Goal: Communication & Community: Participate in discussion

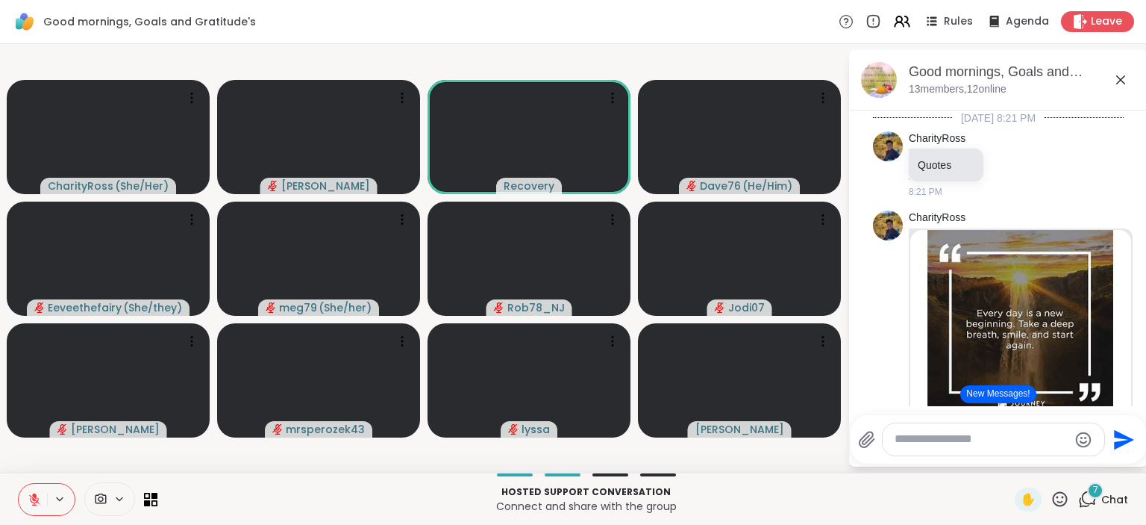
scroll to position [507, 0]
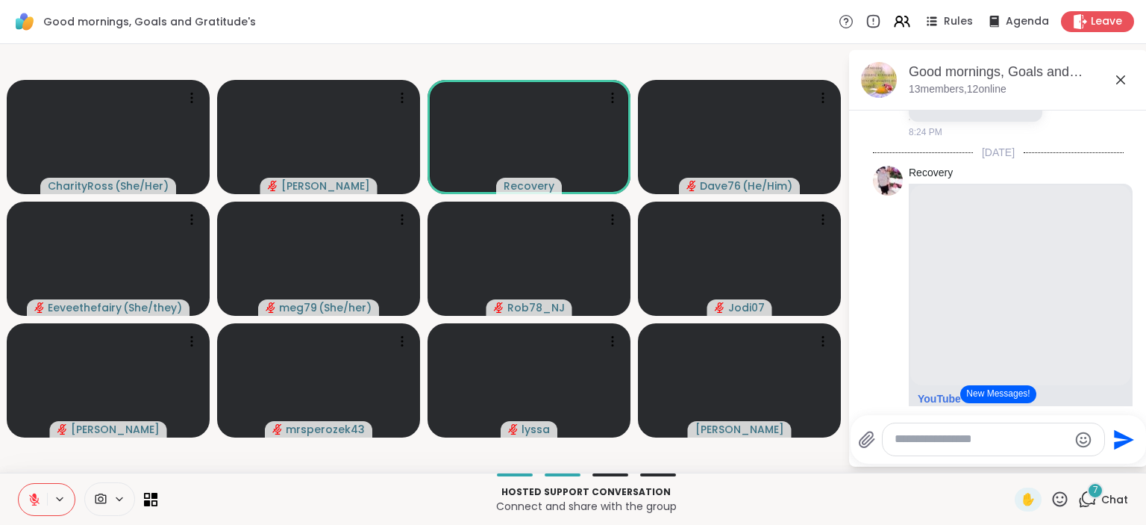
click at [34, 495] on icon at bounding box center [34, 496] width 4 height 6
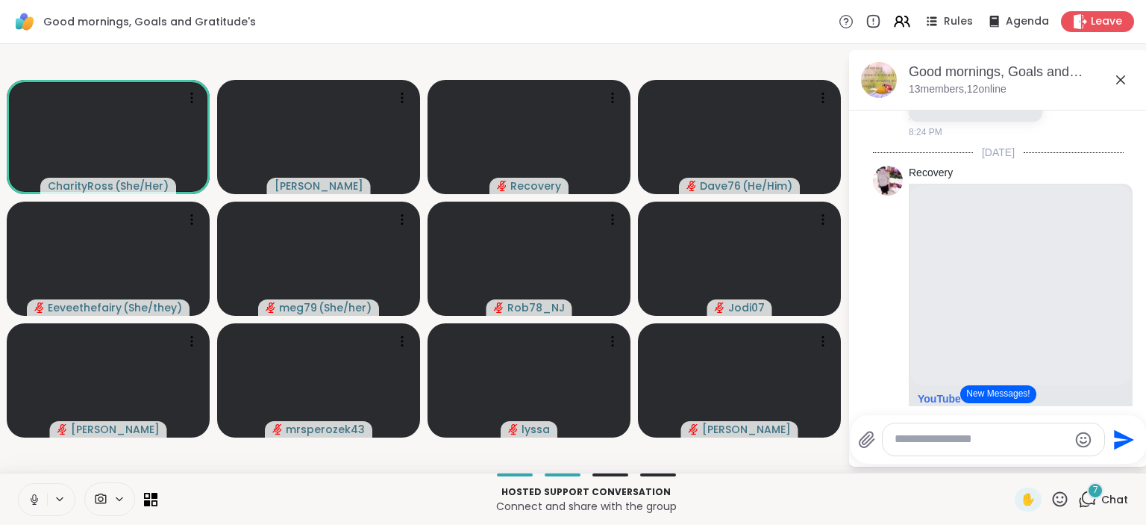
click at [34, 495] on icon at bounding box center [34, 499] width 13 height 13
click at [1118, 14] on span "Leave" at bounding box center [1107, 22] width 33 height 16
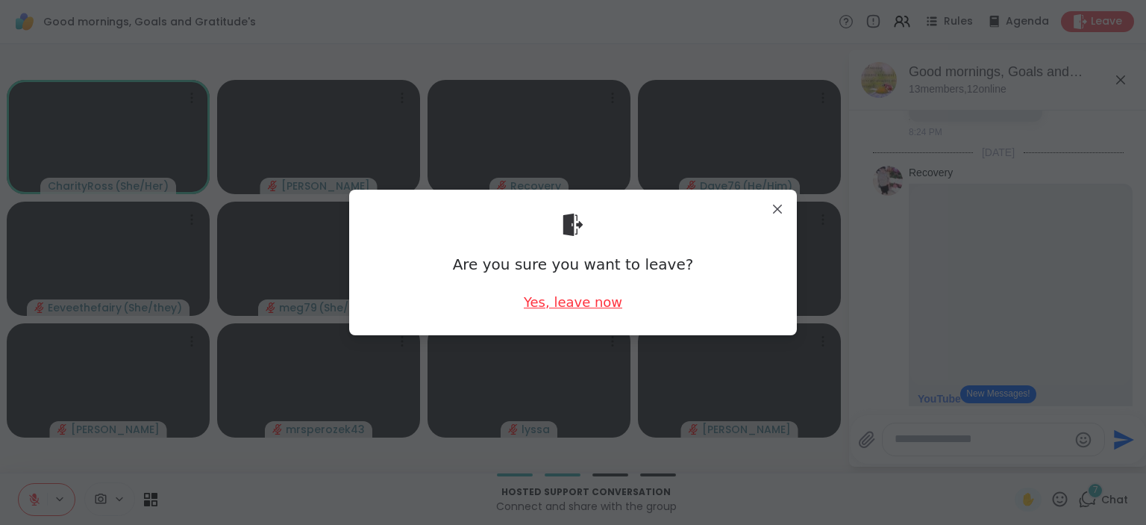
click at [607, 303] on div "Yes, leave now" at bounding box center [573, 302] width 99 height 19
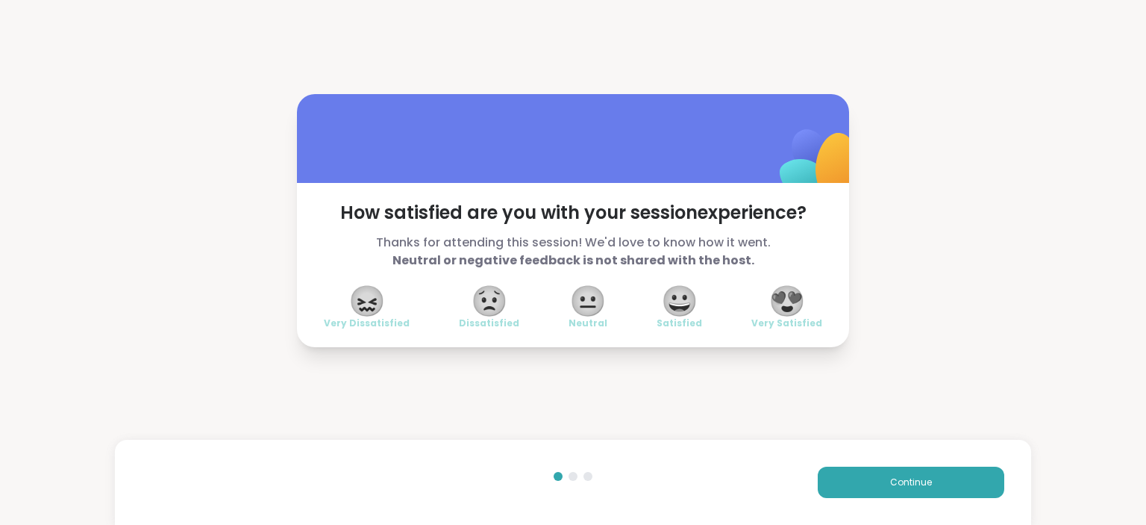
click at [784, 290] on span "😍" at bounding box center [787, 300] width 37 height 27
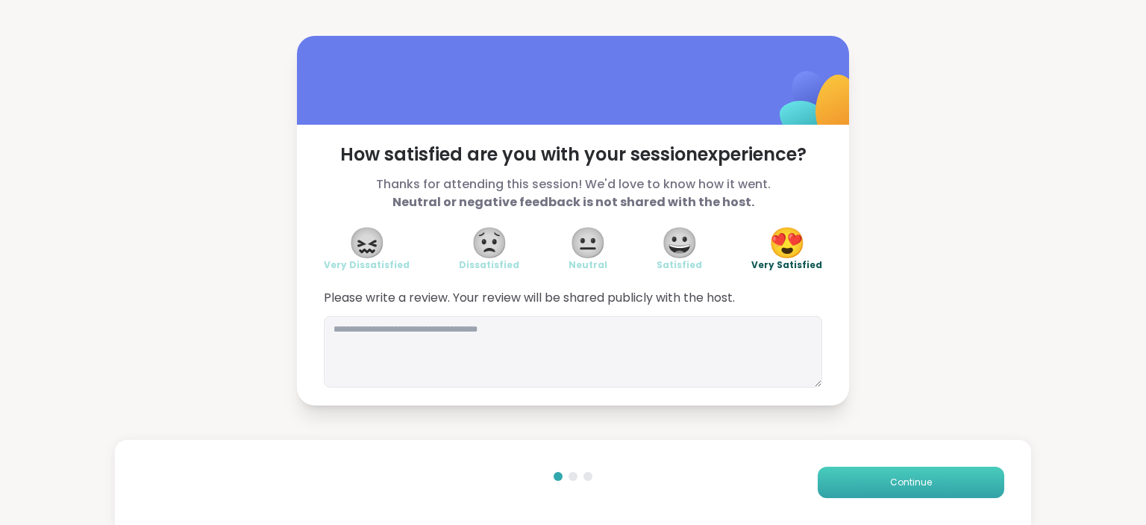
click at [859, 485] on button "Continue" at bounding box center [911, 481] width 187 height 31
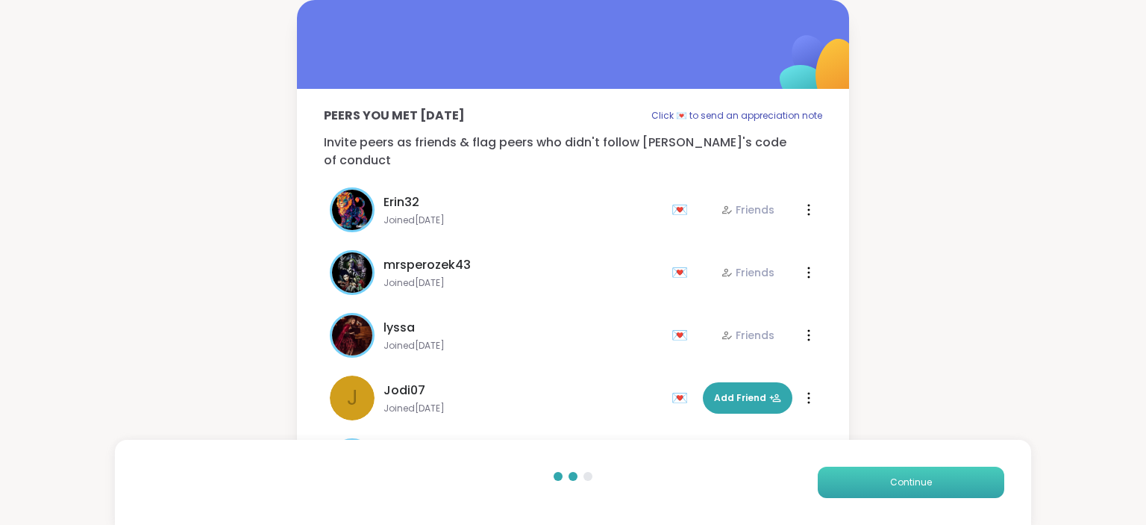
click at [859, 485] on button "Continue" at bounding box center [911, 481] width 187 height 31
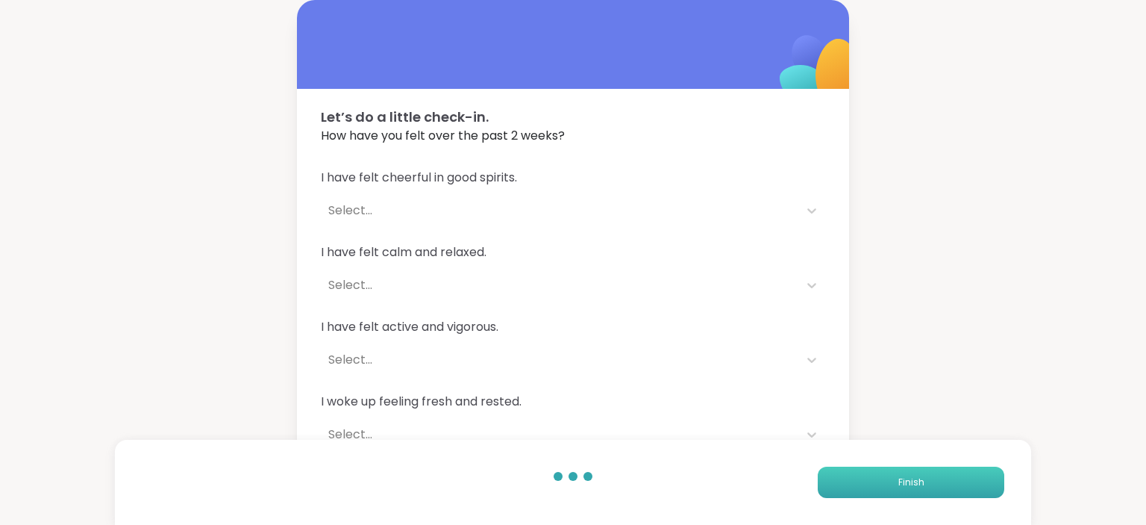
click at [859, 485] on button "Finish" at bounding box center [911, 481] width 187 height 31
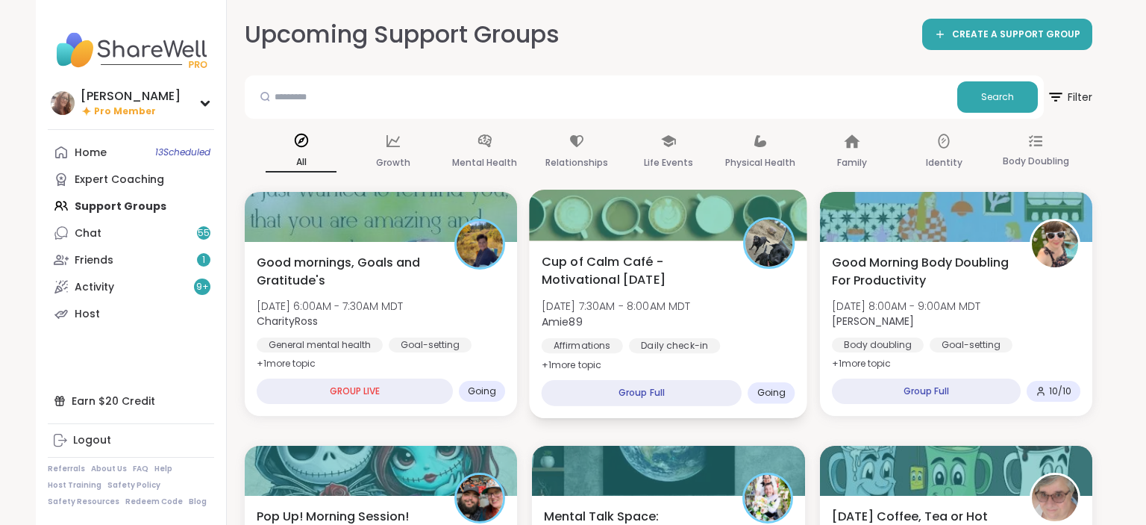
click at [735, 294] on div "Cup of Calm Café - Motivational [DATE] [DATE] 7:30AM - 8:00AM MDT Amie89 Affirm…" at bounding box center [669, 313] width 254 height 122
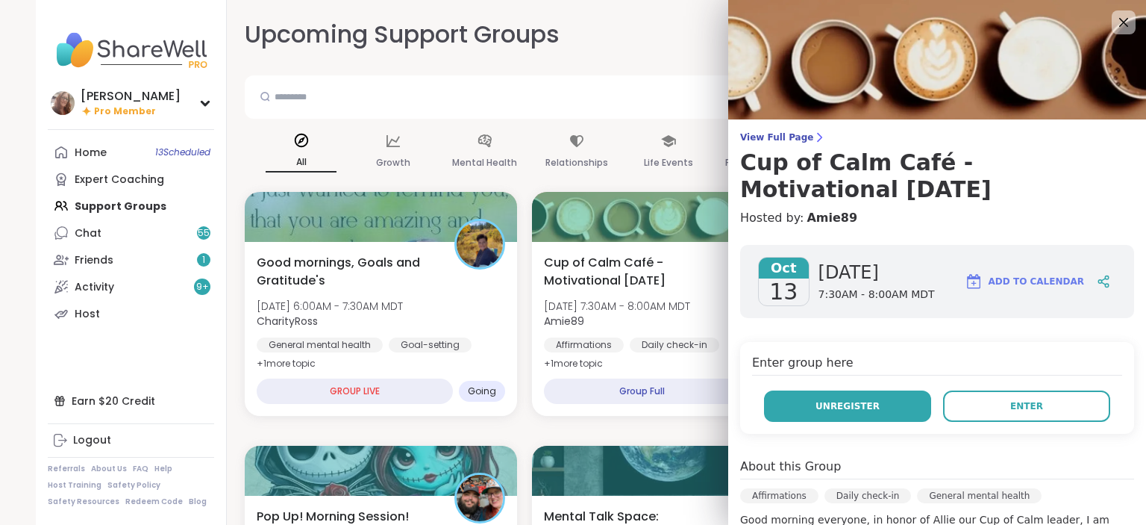
click at [887, 397] on button "Unregister" at bounding box center [847, 405] width 167 height 31
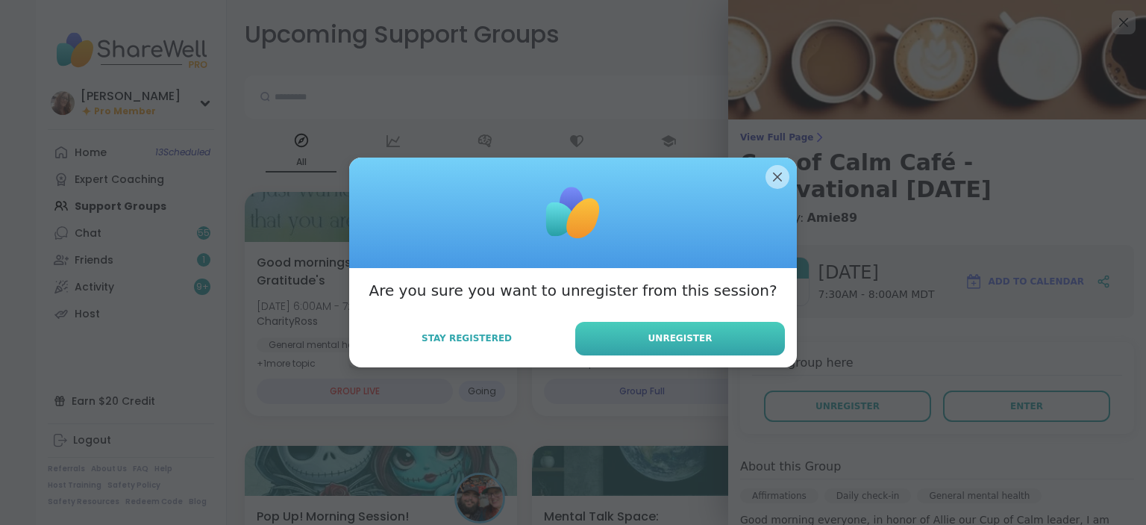
click at [764, 346] on button "Unregister" at bounding box center [680, 339] width 210 height 34
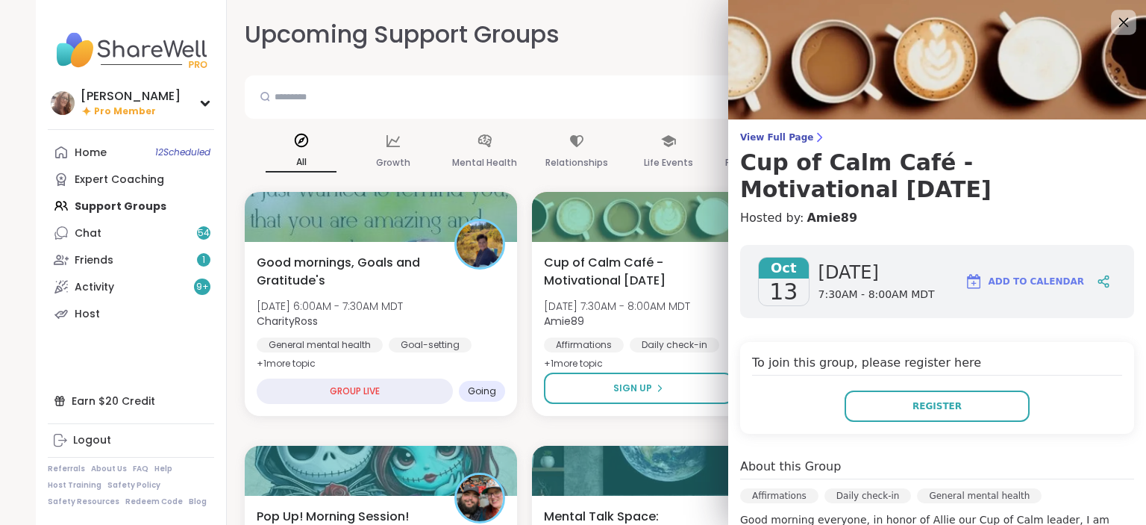
click at [1125, 28] on icon at bounding box center [1123, 22] width 19 height 19
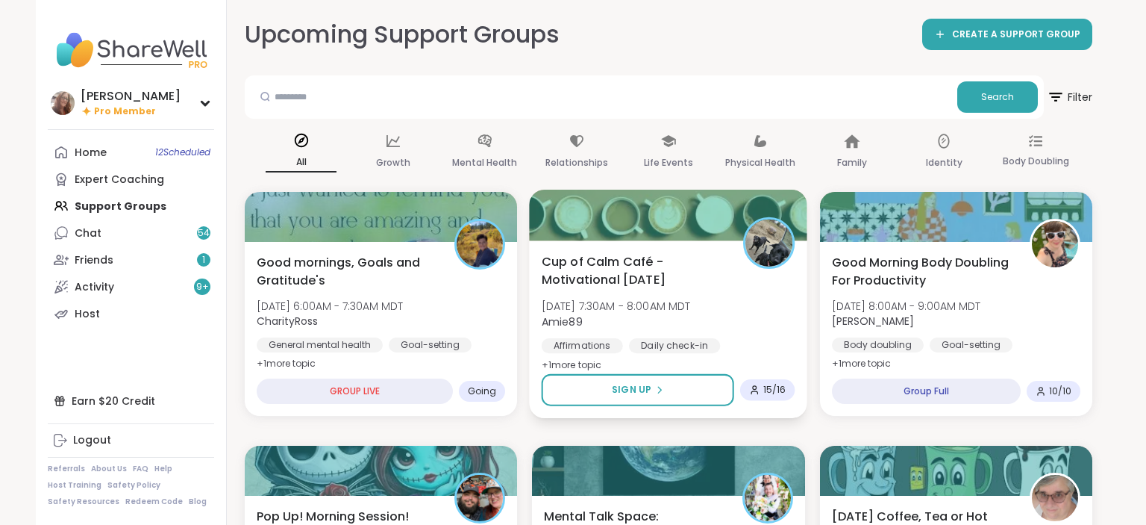
click at [793, 250] on img at bounding box center [769, 242] width 47 height 47
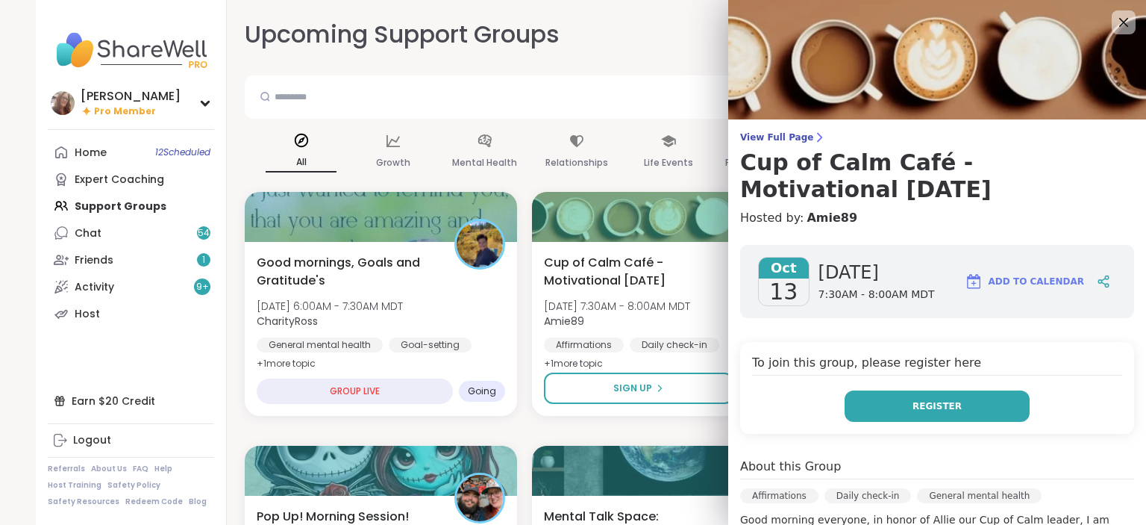
click at [972, 396] on button "Register" at bounding box center [937, 405] width 185 height 31
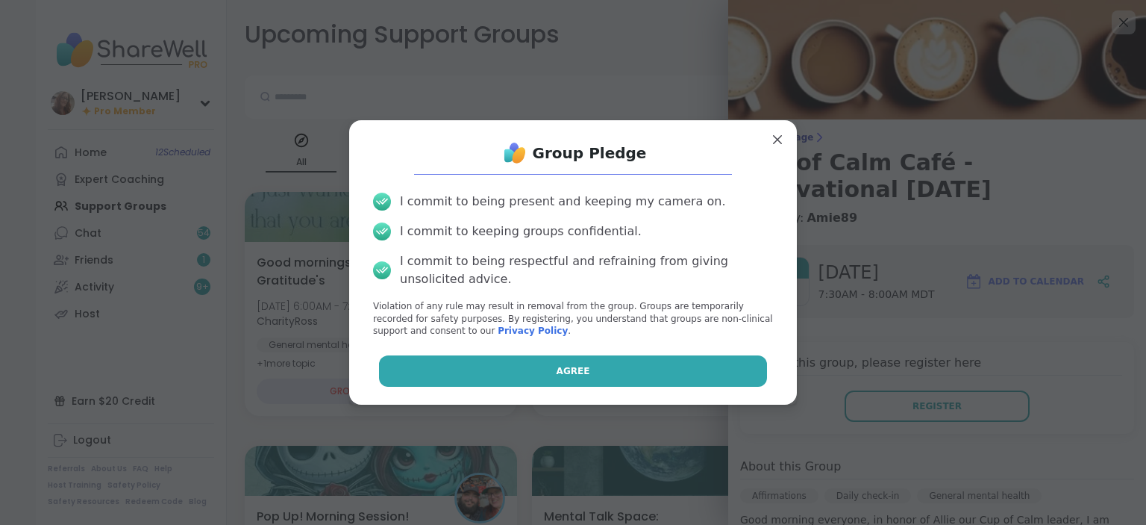
click at [724, 365] on button "Agree" at bounding box center [573, 370] width 389 height 31
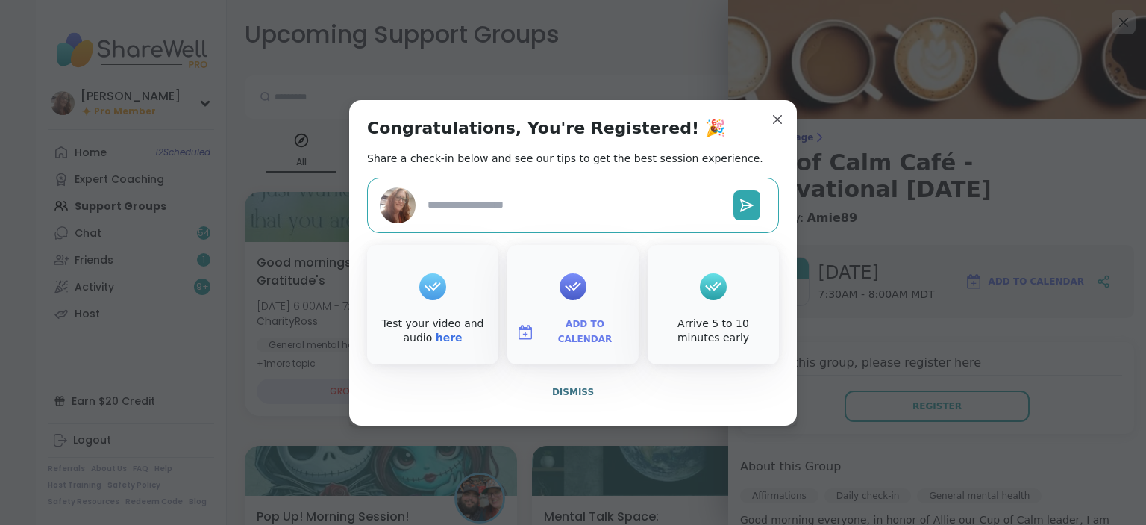
type textarea "*"
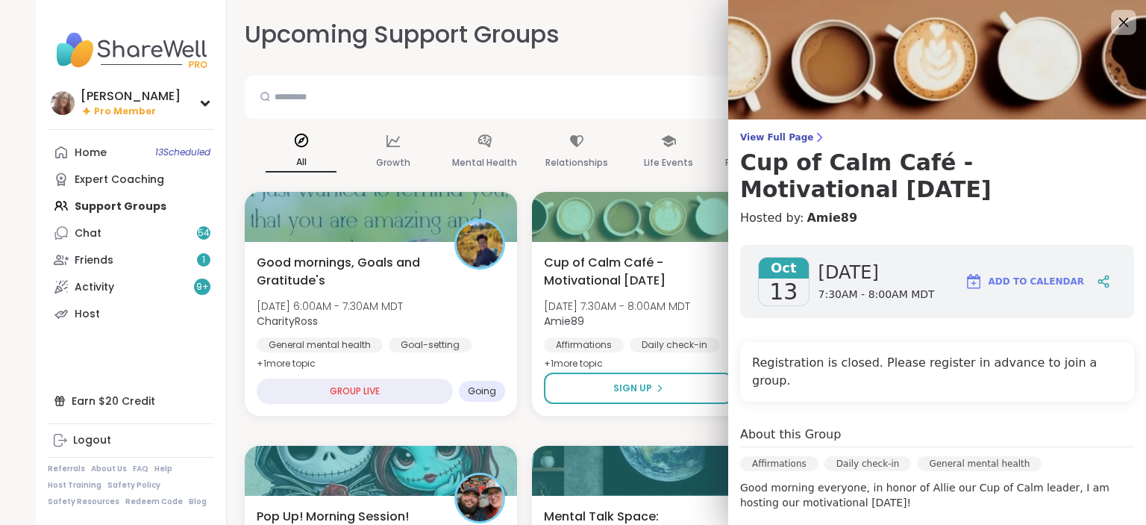
click at [1127, 25] on icon at bounding box center [1123, 22] width 19 height 19
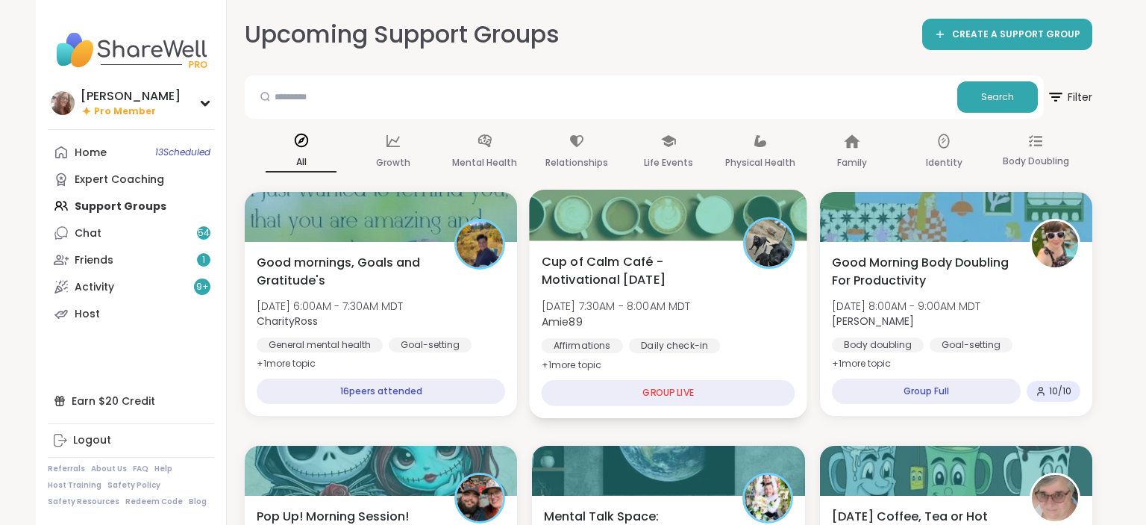
click at [768, 268] on div at bounding box center [769, 242] width 51 height 51
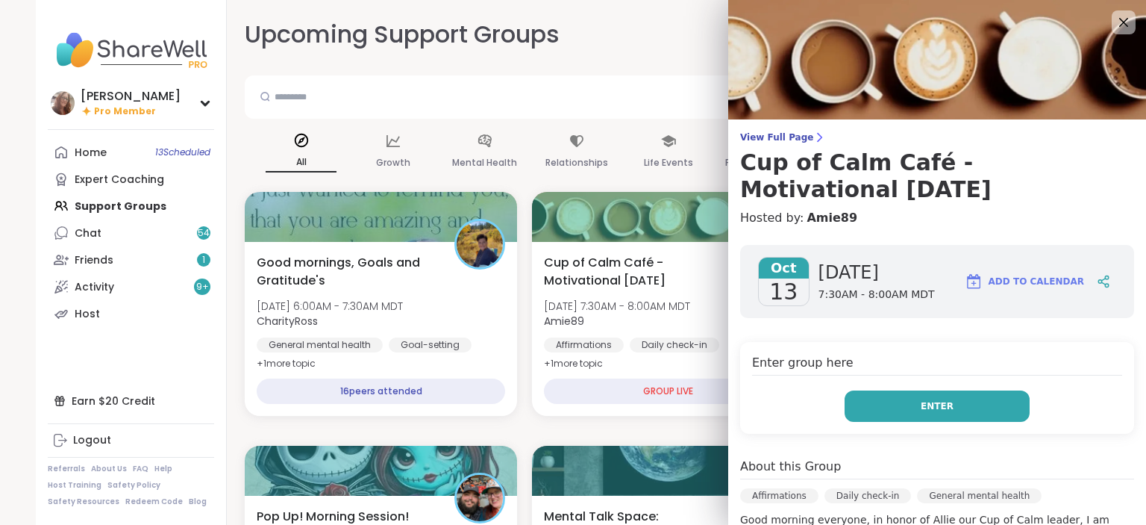
click at [912, 410] on button "Enter" at bounding box center [937, 405] width 185 height 31
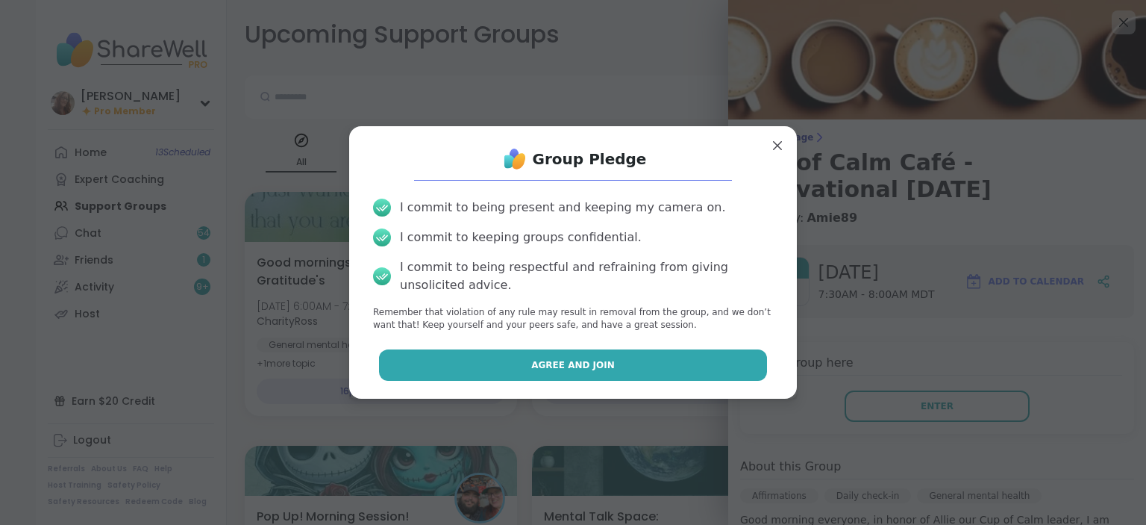
click at [679, 366] on button "Agree and Join" at bounding box center [573, 364] width 389 height 31
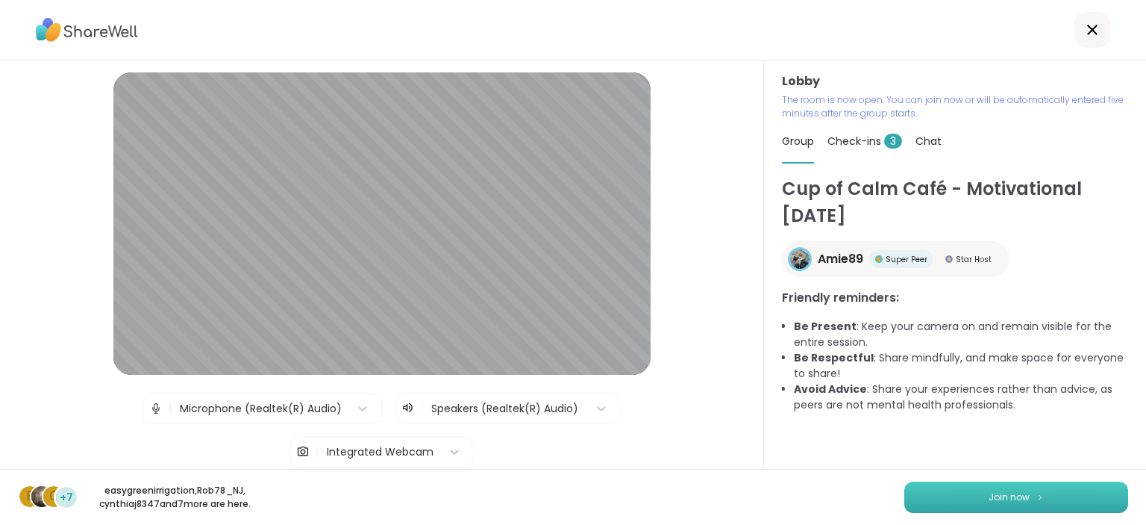
click at [1038, 503] on button "Join now" at bounding box center [1016, 496] width 224 height 31
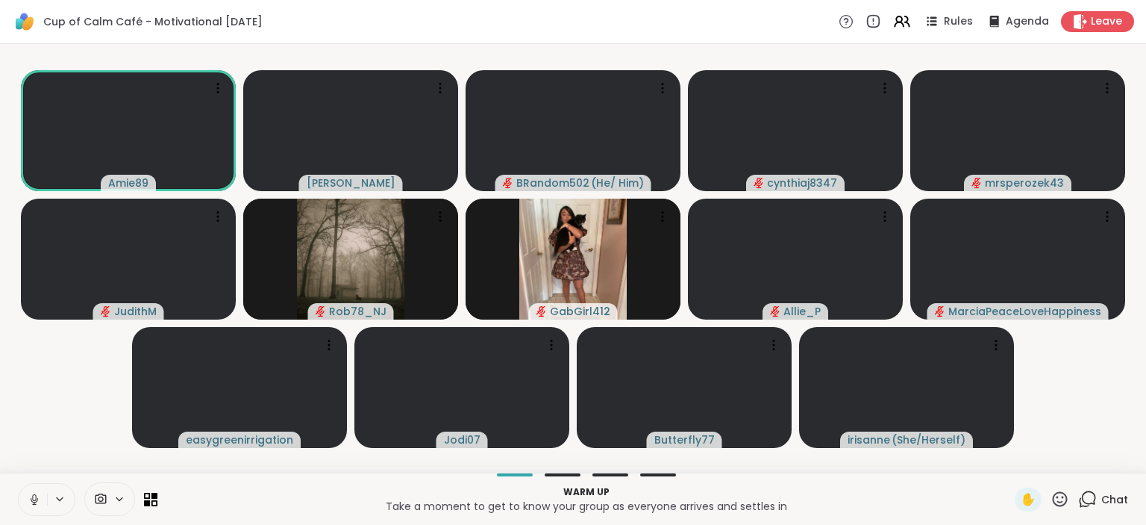
click at [1037, 497] on div "✋" at bounding box center [1028, 499] width 27 height 24
click at [29, 490] on button at bounding box center [33, 499] width 28 height 31
click at [1031, 494] on span "✋" at bounding box center [1028, 499] width 15 height 18
click at [44, 497] on button at bounding box center [33, 499] width 28 height 31
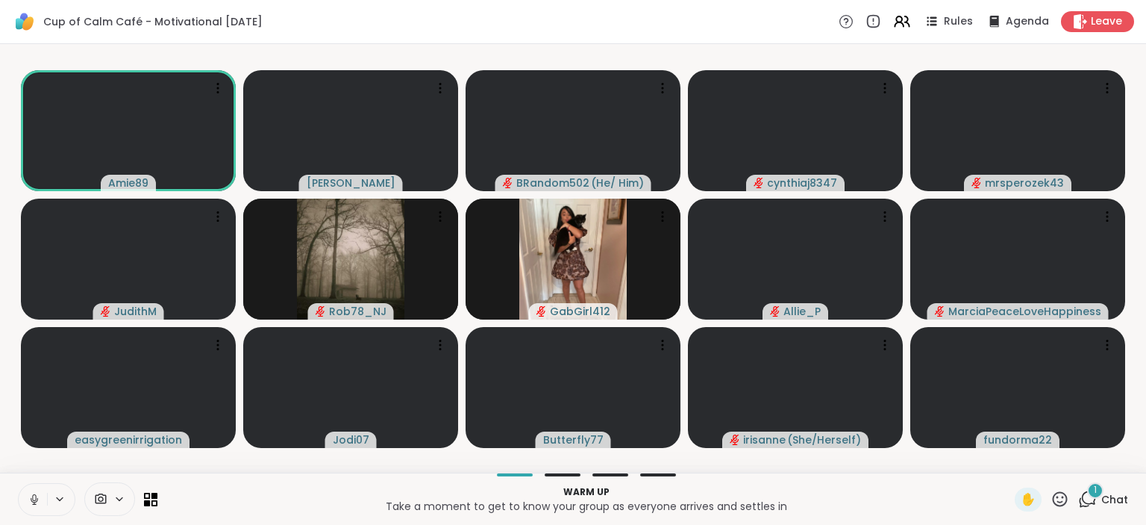
click at [44, 497] on button at bounding box center [33, 499] width 28 height 31
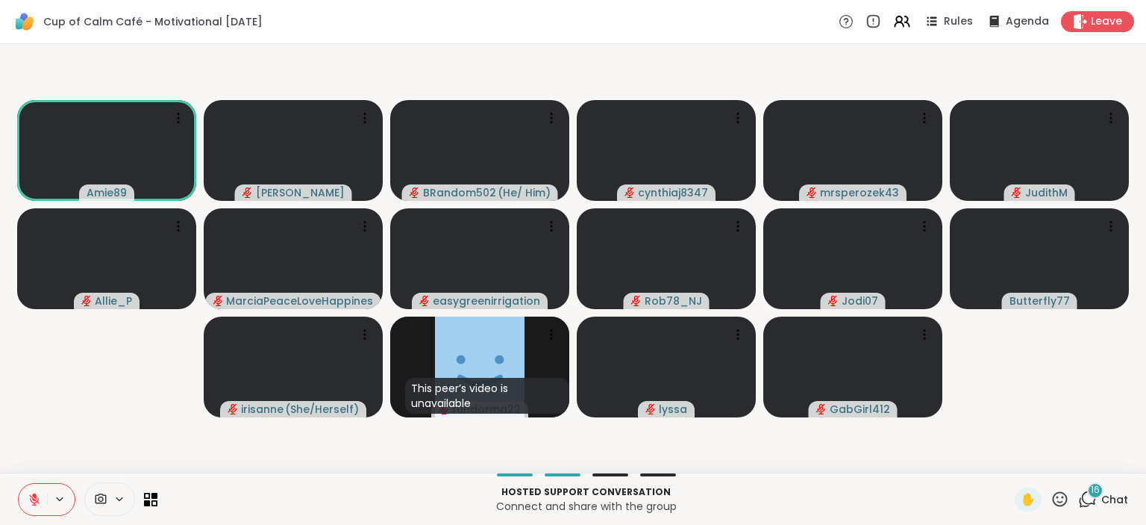
click at [1110, 500] on span "Chat" at bounding box center [1115, 499] width 27 height 15
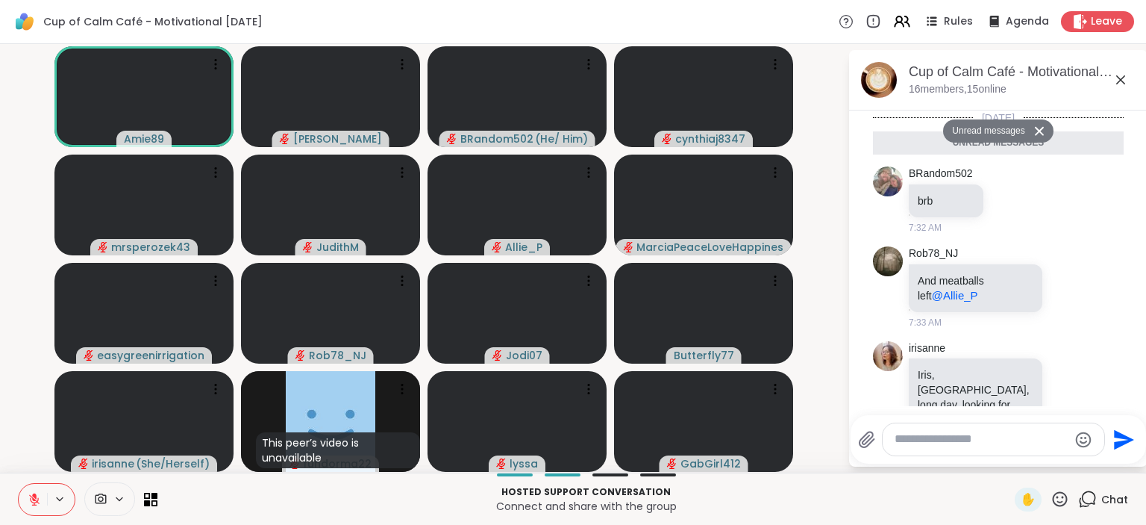
scroll to position [1513, 0]
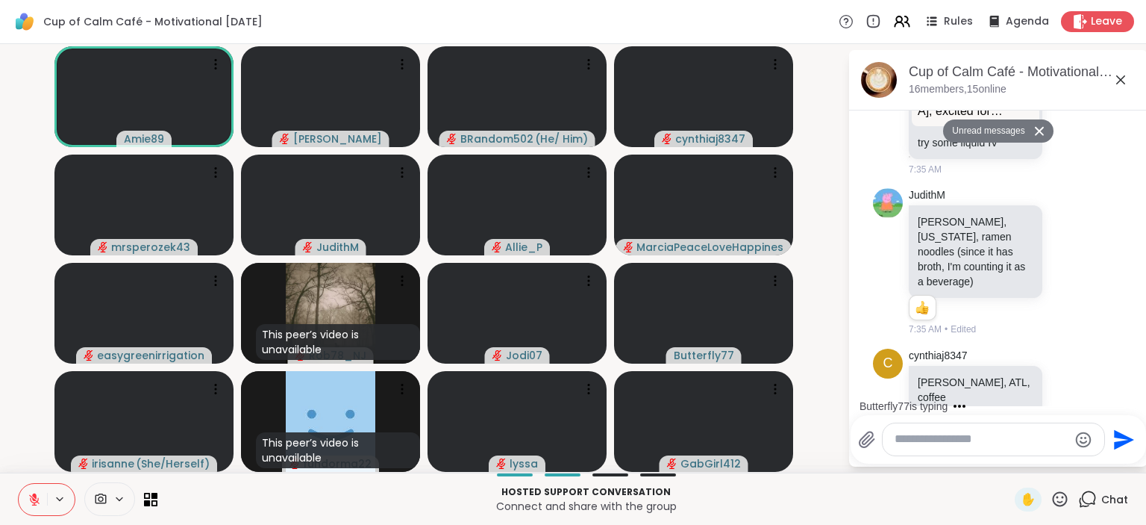
click at [972, 437] on textarea "Type your message" at bounding box center [982, 439] width 174 height 16
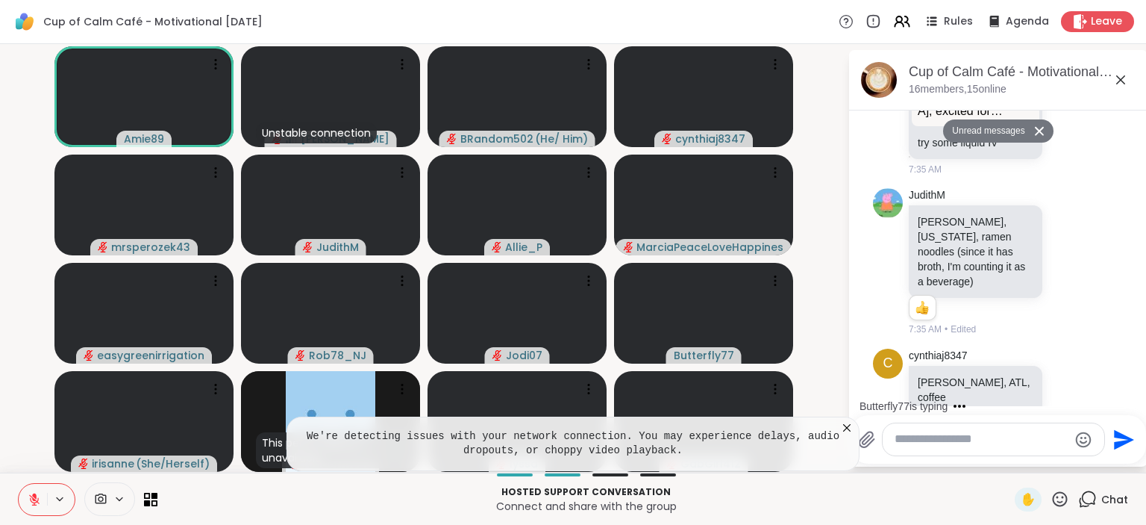
click at [907, 441] on textarea "Type your message" at bounding box center [982, 439] width 174 height 16
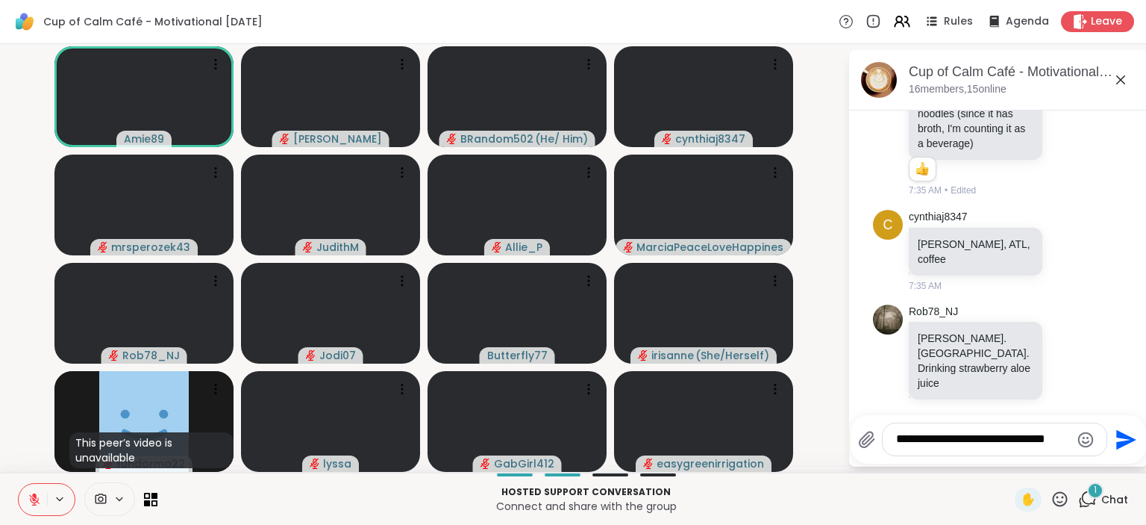
scroll to position [1710, 0]
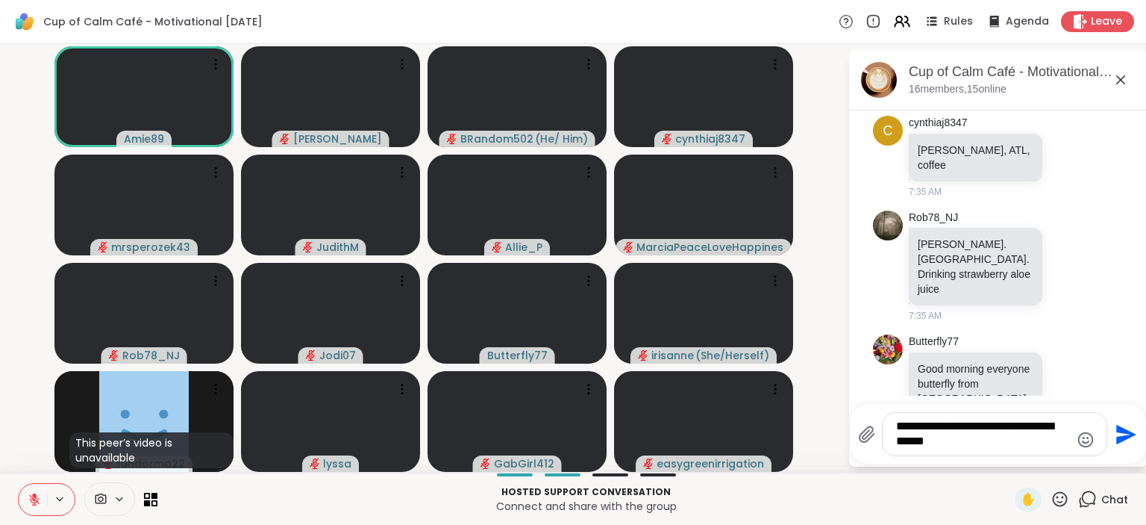
type textarea "**********"
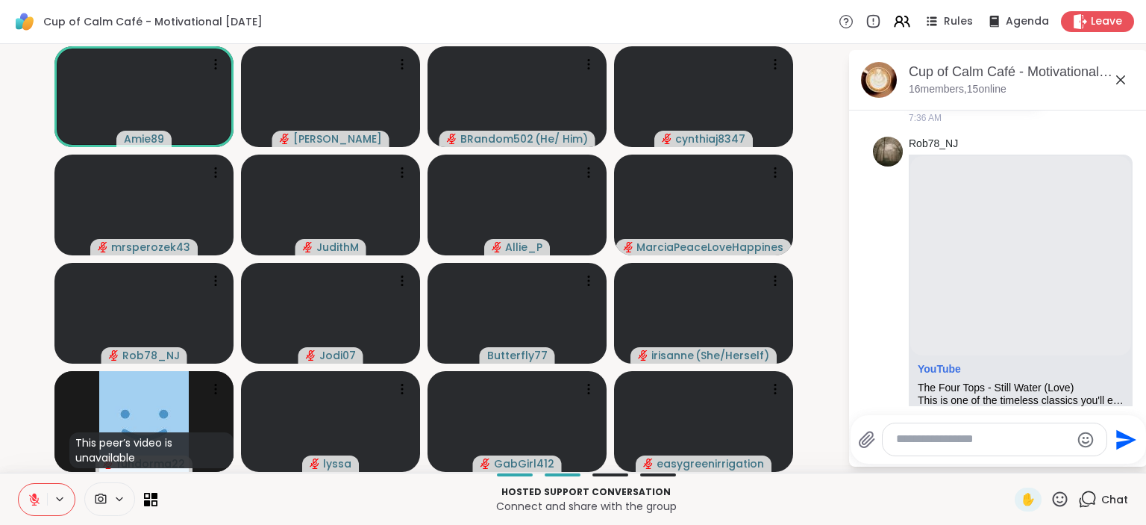
scroll to position [2142, 0]
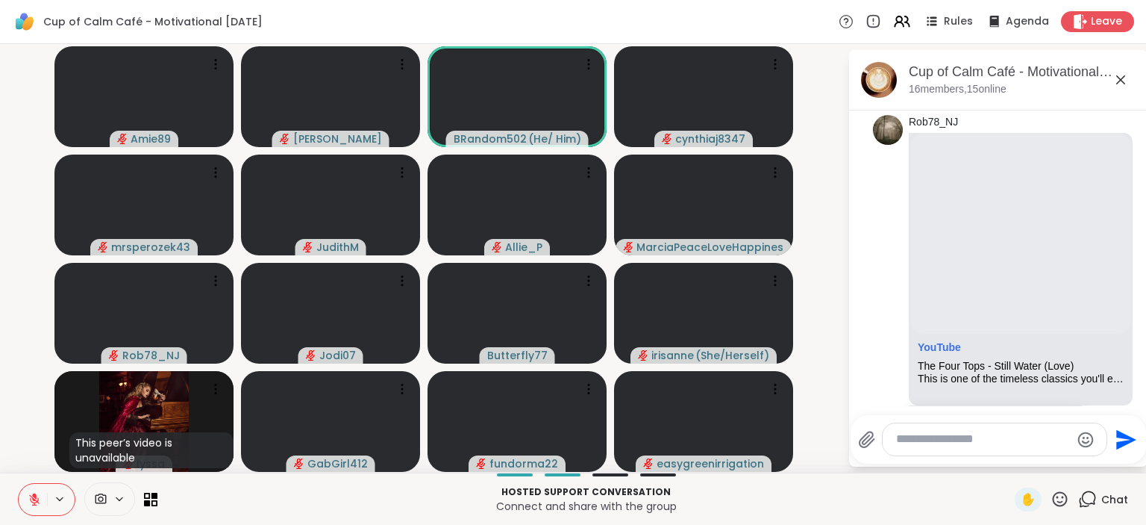
click at [933, 443] on textarea "Type your message" at bounding box center [983, 439] width 174 height 16
type textarea "*********"
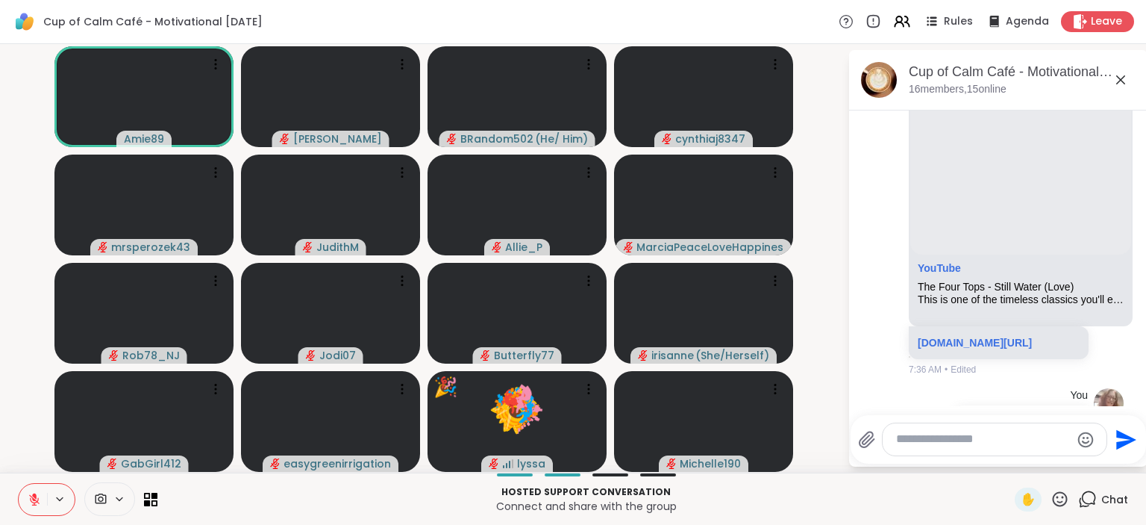
click at [19, 506] on button at bounding box center [33, 499] width 28 height 31
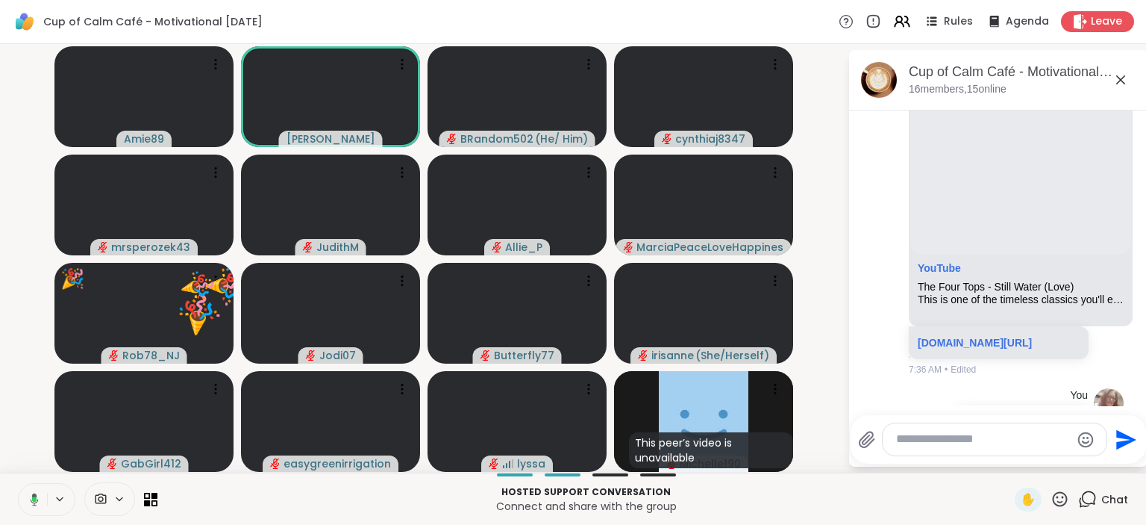
click at [36, 504] on icon at bounding box center [31, 499] width 13 height 13
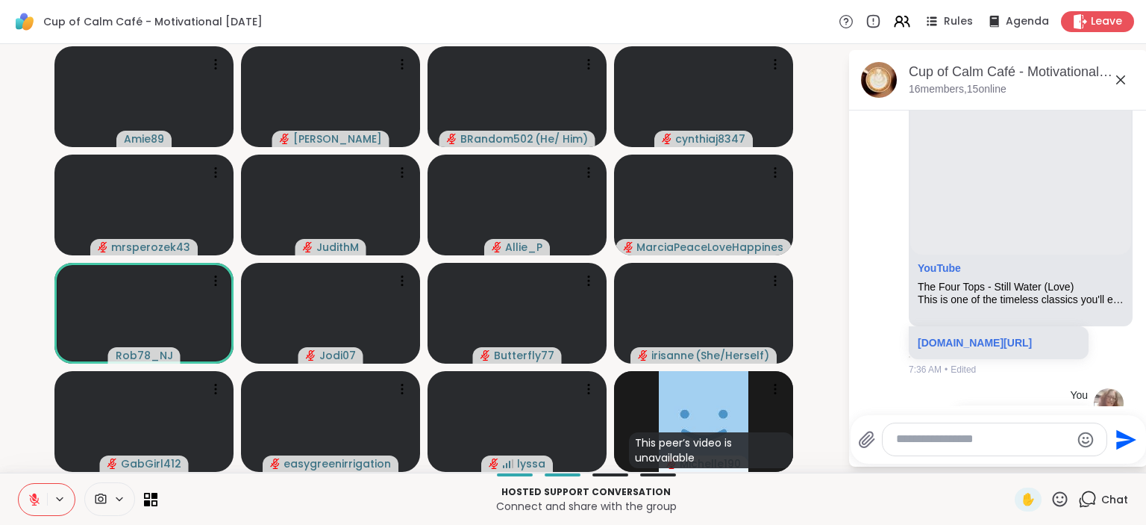
scroll to position [2242, 0]
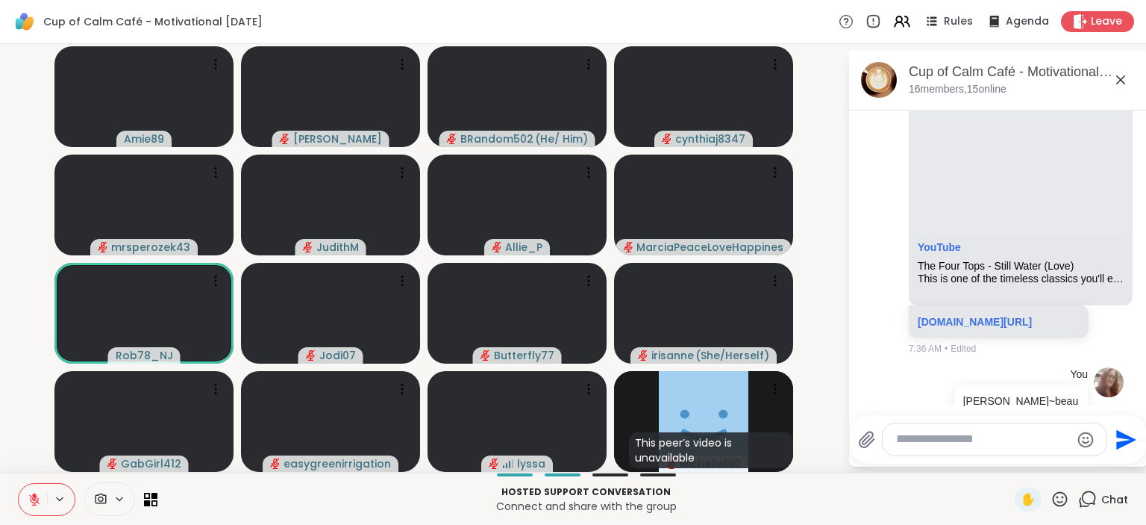
click at [944, 441] on textarea "Type your message" at bounding box center [983, 439] width 174 height 16
type textarea "**********"
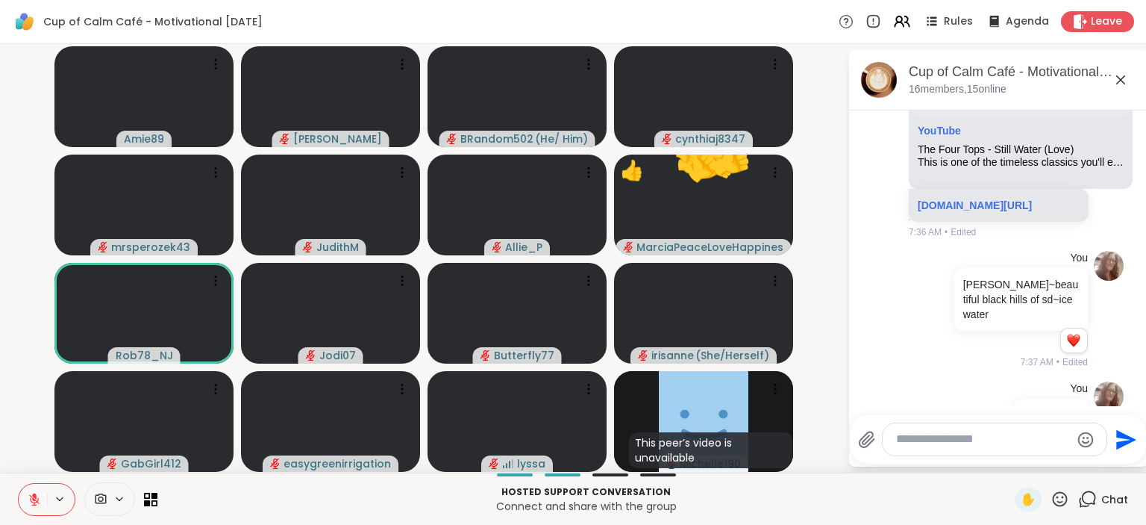
scroll to position [2505, 0]
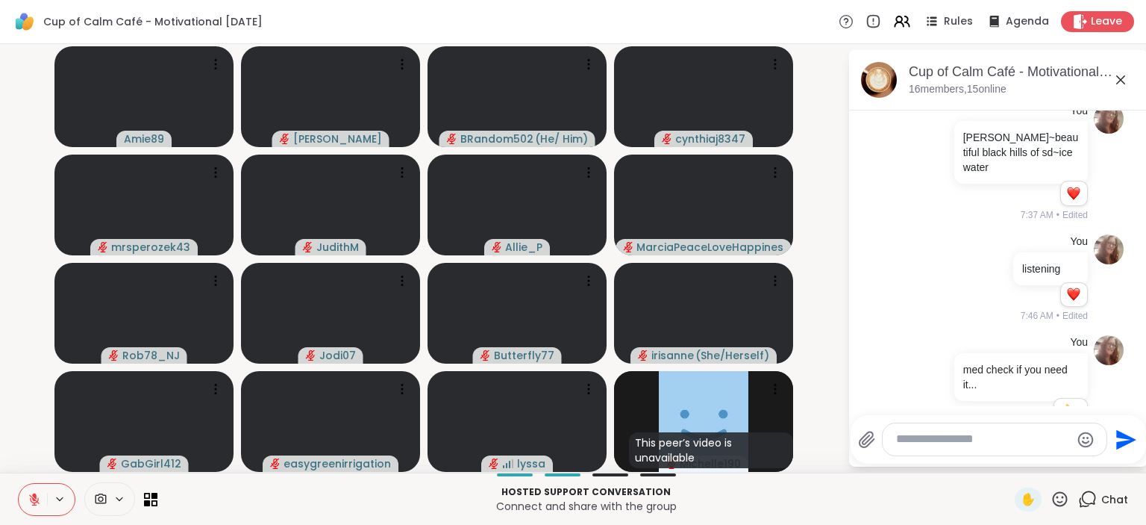
click at [43, 496] on button at bounding box center [33, 499] width 28 height 31
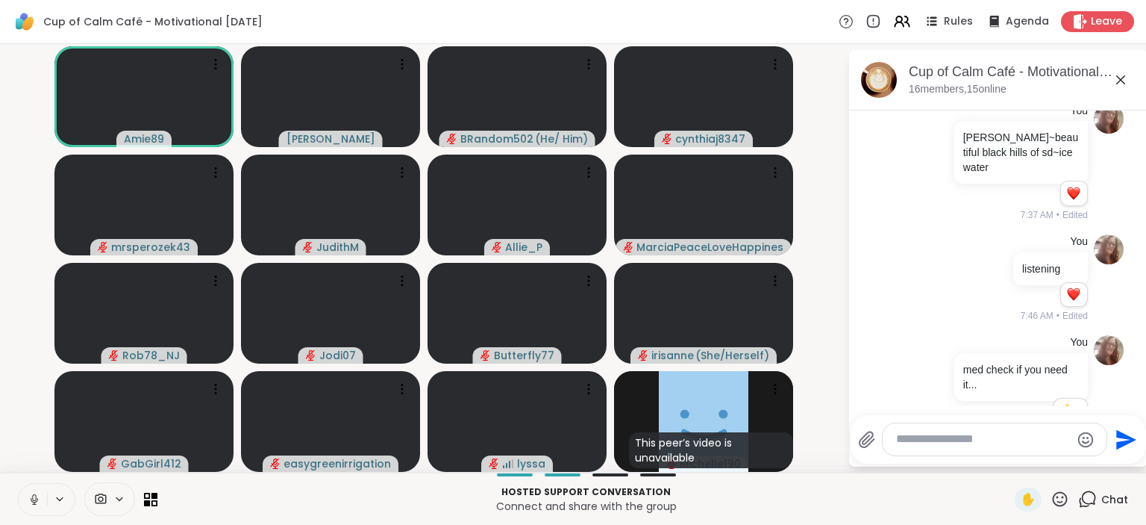
click at [43, 496] on button at bounding box center [33, 499] width 28 height 31
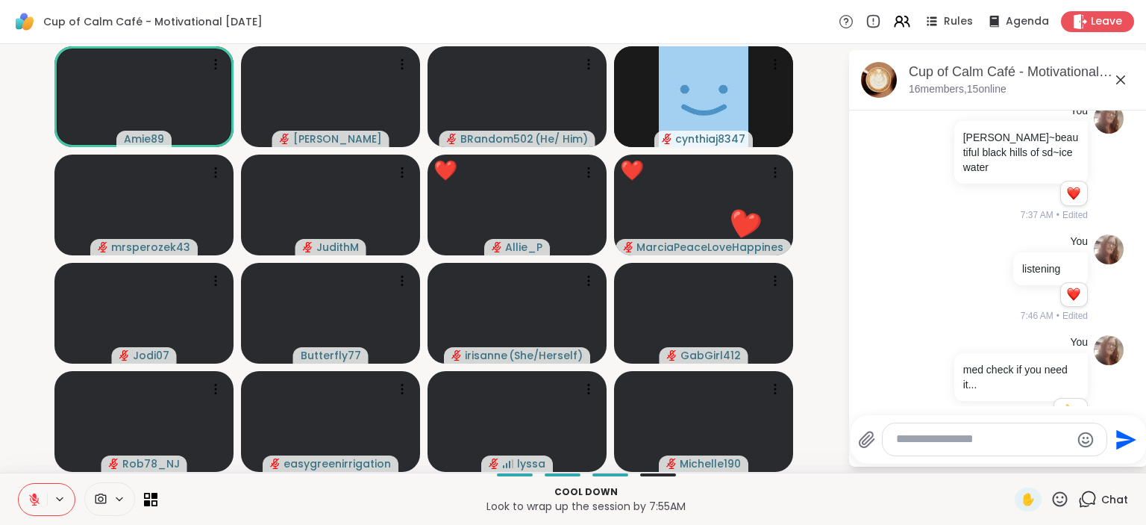
click at [1058, 497] on icon at bounding box center [1060, 498] width 15 height 15
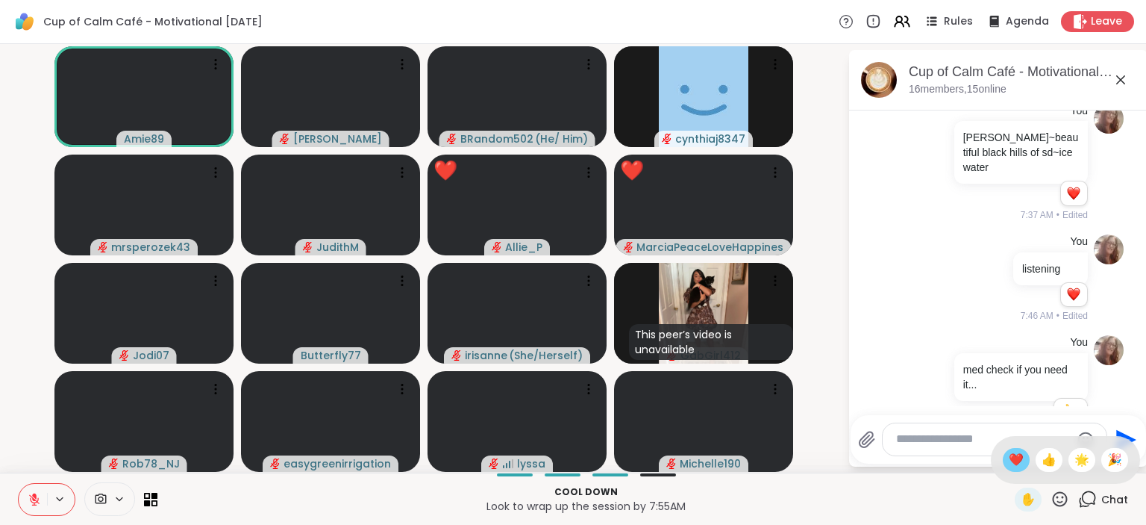
click at [1016, 461] on span "❤️" at bounding box center [1016, 460] width 15 height 18
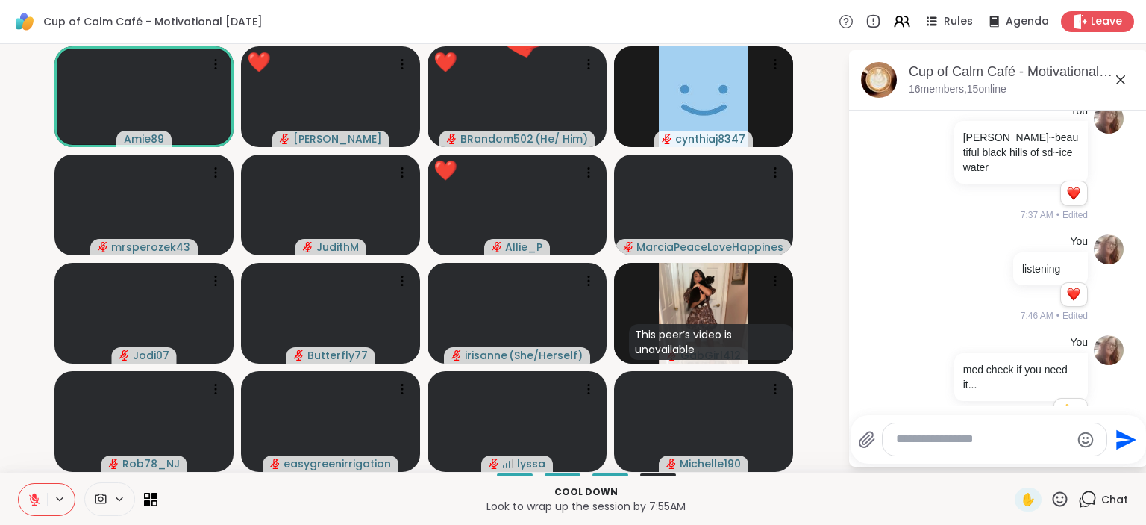
click at [1058, 496] on icon at bounding box center [1060, 499] width 19 height 19
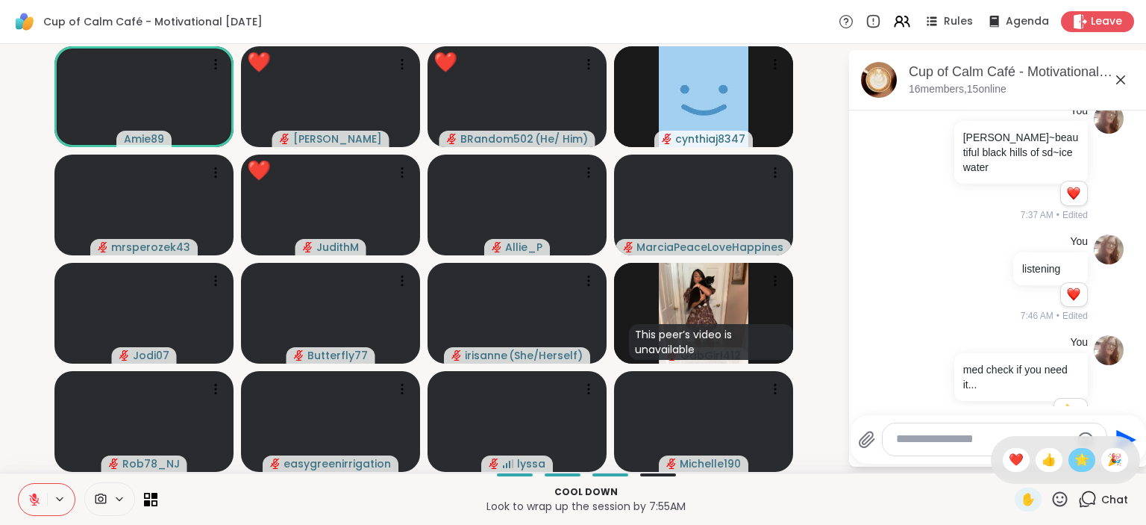
click at [1082, 460] on span "🌟" at bounding box center [1082, 460] width 15 height 18
click at [945, 440] on textarea "Type your message" at bounding box center [983, 439] width 174 height 16
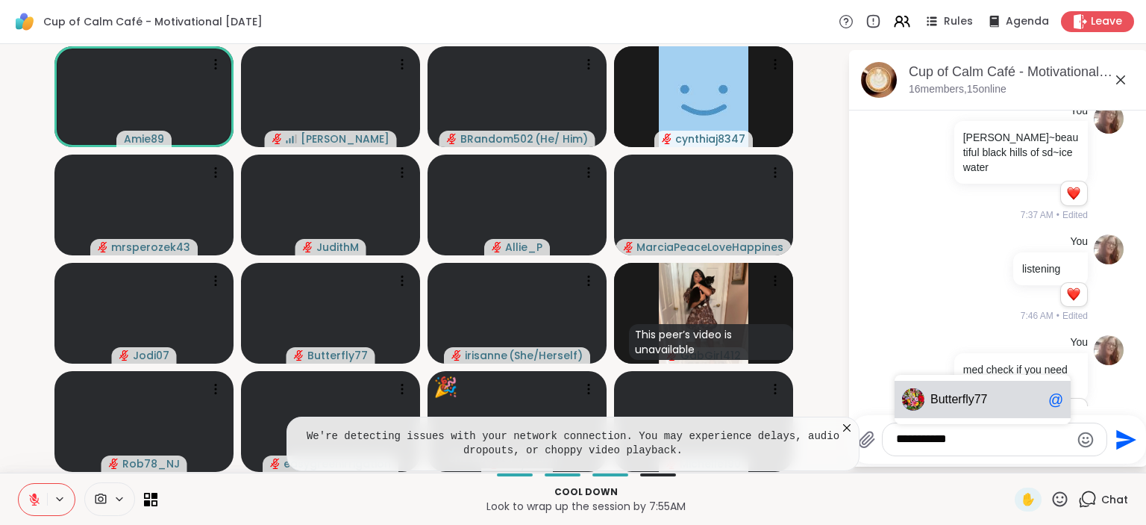
click at [999, 399] on span "Butter fly77" at bounding box center [987, 399] width 112 height 15
type textarea "**********"
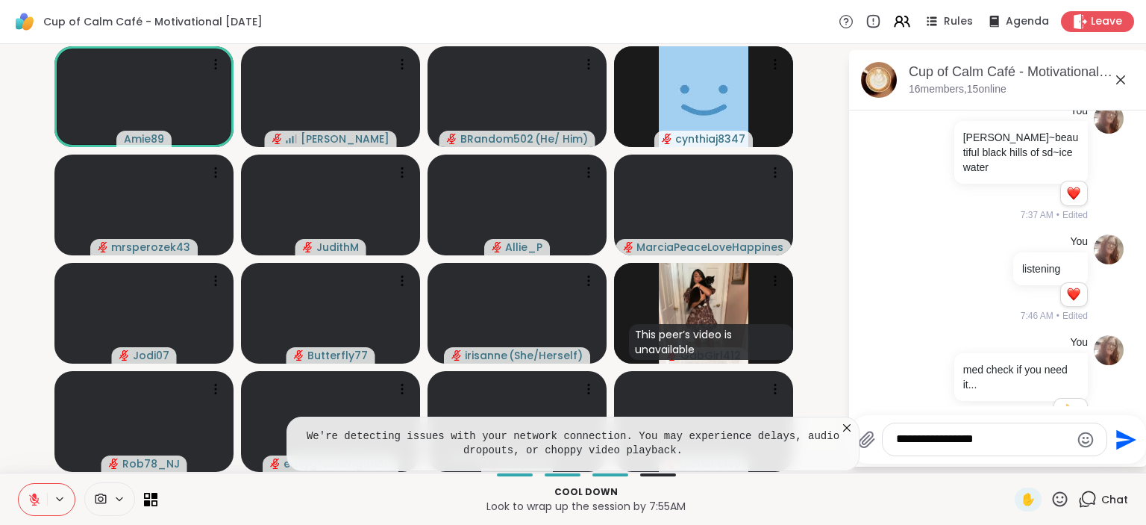
click at [1082, 442] on icon "Emoji picker" at bounding box center [1086, 439] width 16 height 16
click at [1082, 434] on icon "Emoji picker" at bounding box center [1086, 439] width 16 height 16
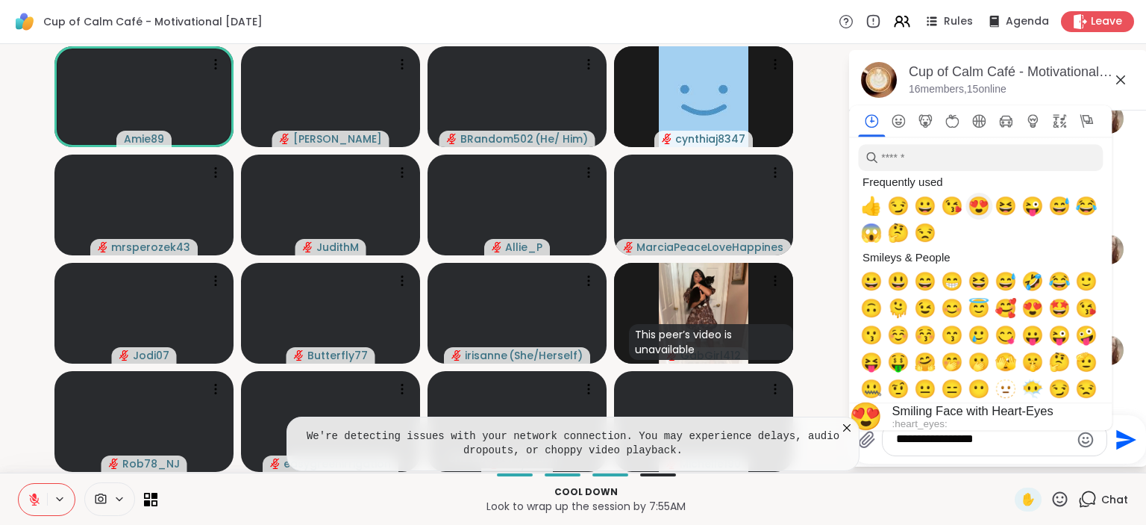
click at [975, 212] on span "😍" at bounding box center [979, 206] width 22 height 21
click at [980, 207] on span "😍" at bounding box center [979, 206] width 22 height 21
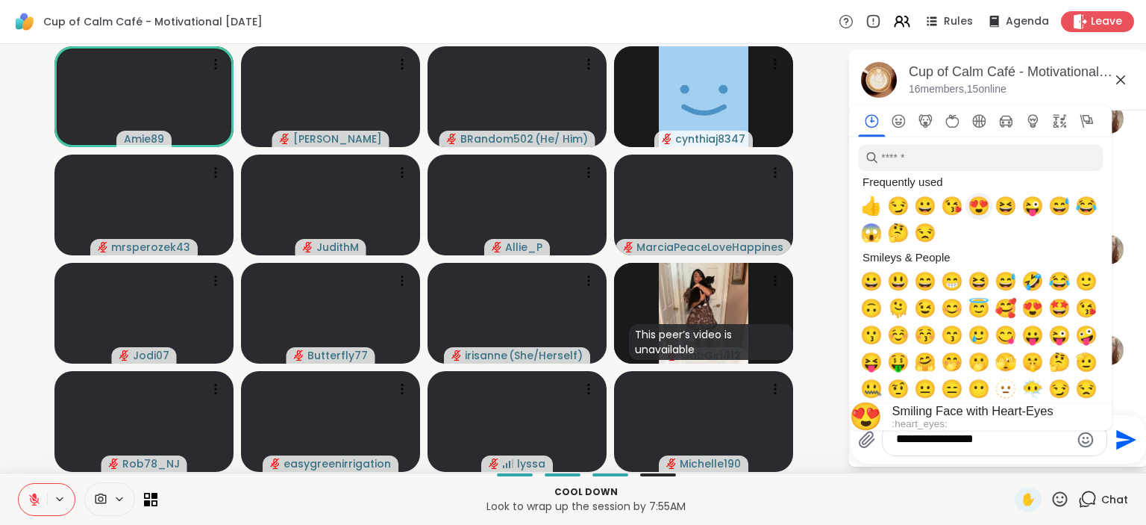
click at [975, 203] on span "😍" at bounding box center [979, 206] width 22 height 21
click at [1033, 308] on span "😍" at bounding box center [1033, 308] width 22 height 21
click at [1119, 436] on icon "Send" at bounding box center [1126, 439] width 20 height 20
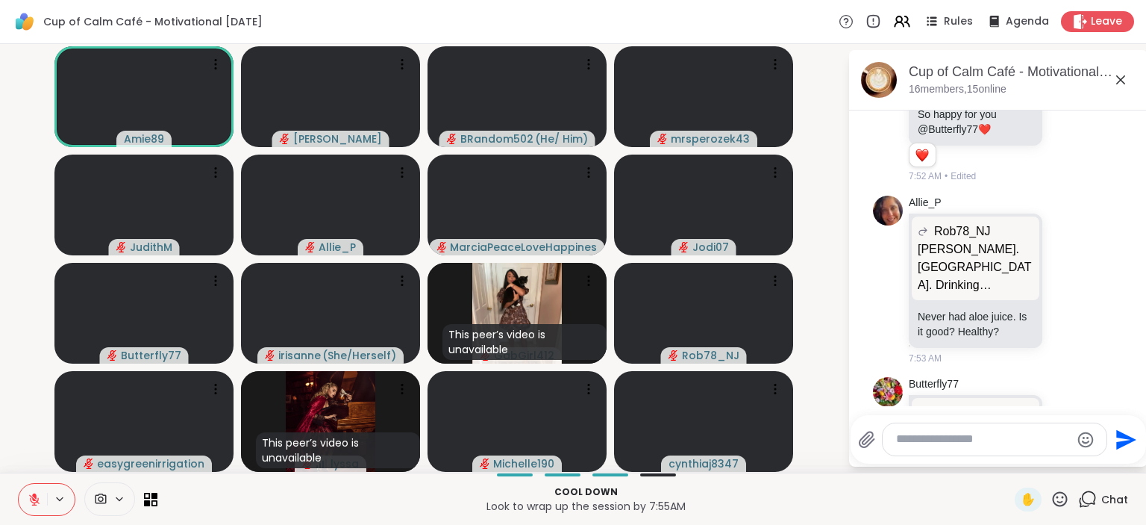
scroll to position [3146, 0]
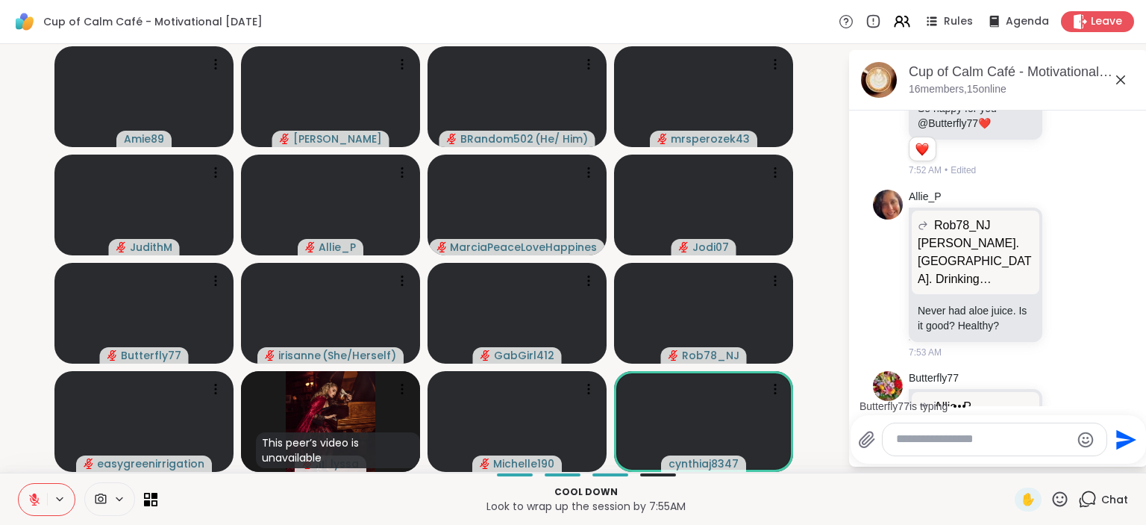
click at [1072, 464] on icon at bounding box center [1068, 471] width 13 height 15
click at [963, 433] on button "Select Reaction: Heart" at bounding box center [950, 448] width 30 height 30
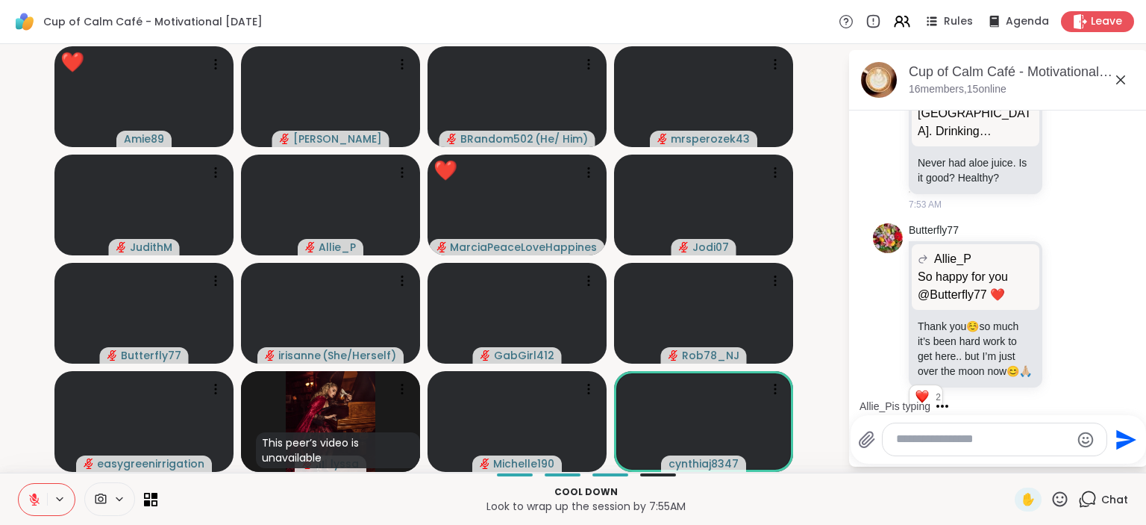
click at [1058, 496] on icon at bounding box center [1060, 499] width 19 height 19
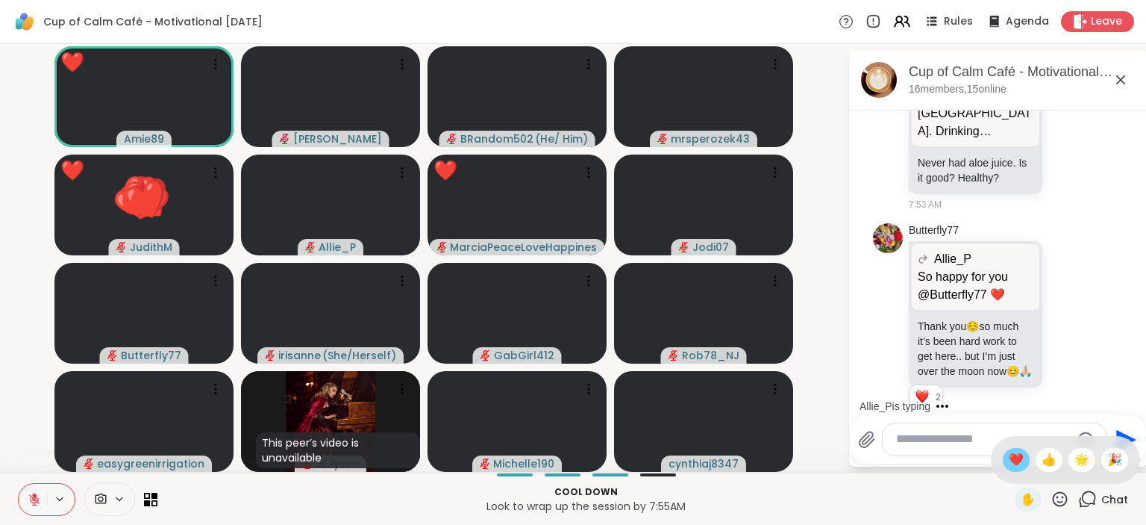
click at [1010, 458] on span "❤️" at bounding box center [1016, 460] width 15 height 18
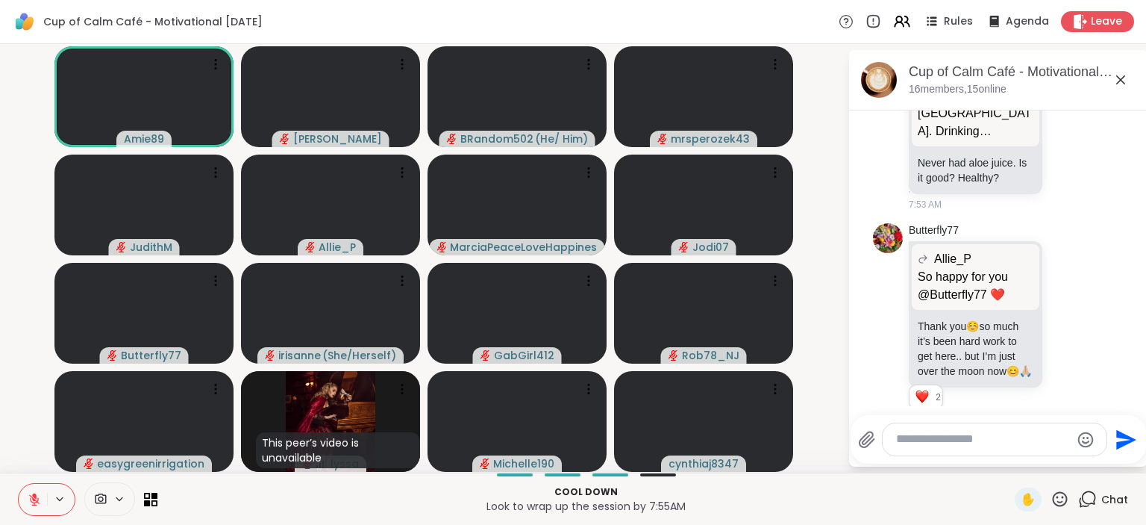
click at [1063, 496] on icon at bounding box center [1060, 499] width 19 height 19
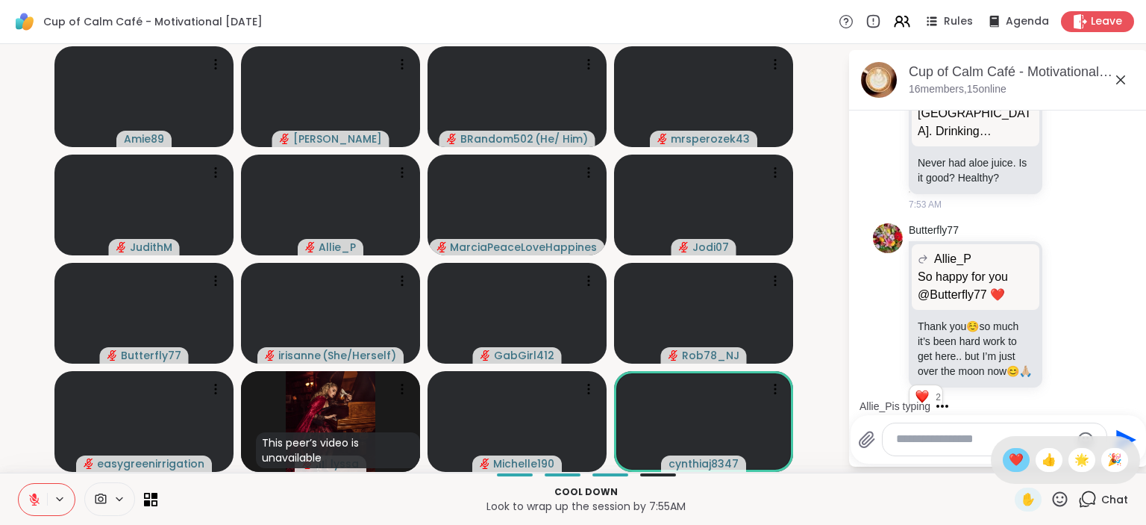
click at [1009, 461] on span "❤️" at bounding box center [1016, 460] width 15 height 18
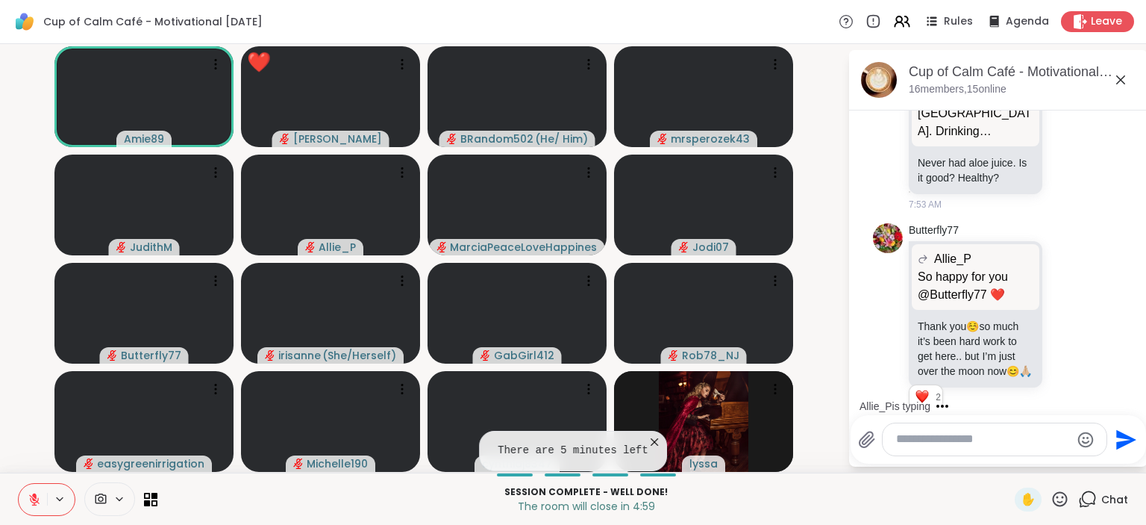
click at [1060, 497] on icon at bounding box center [1060, 499] width 19 height 19
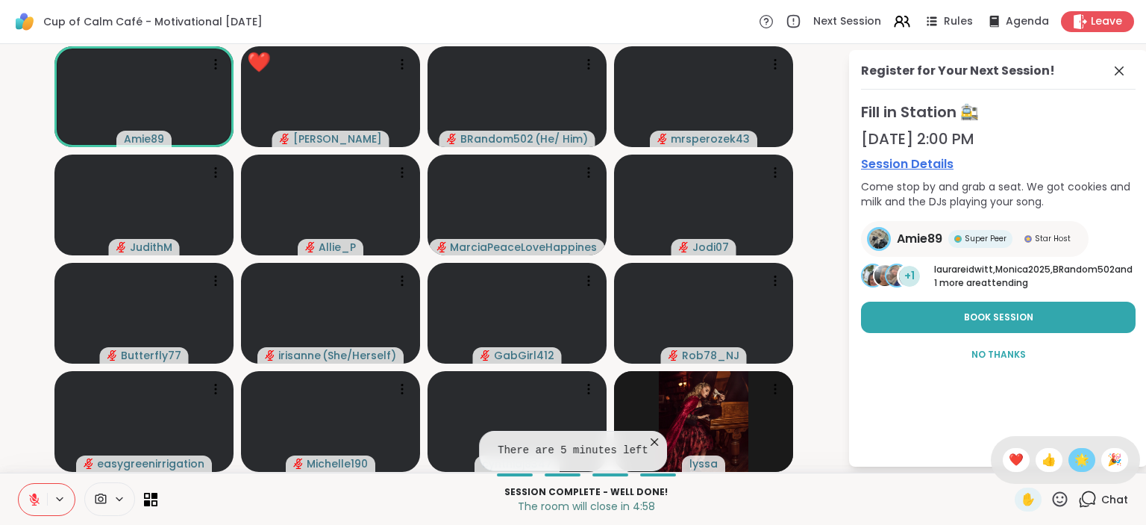
click at [1080, 456] on span "🌟" at bounding box center [1082, 460] width 15 height 18
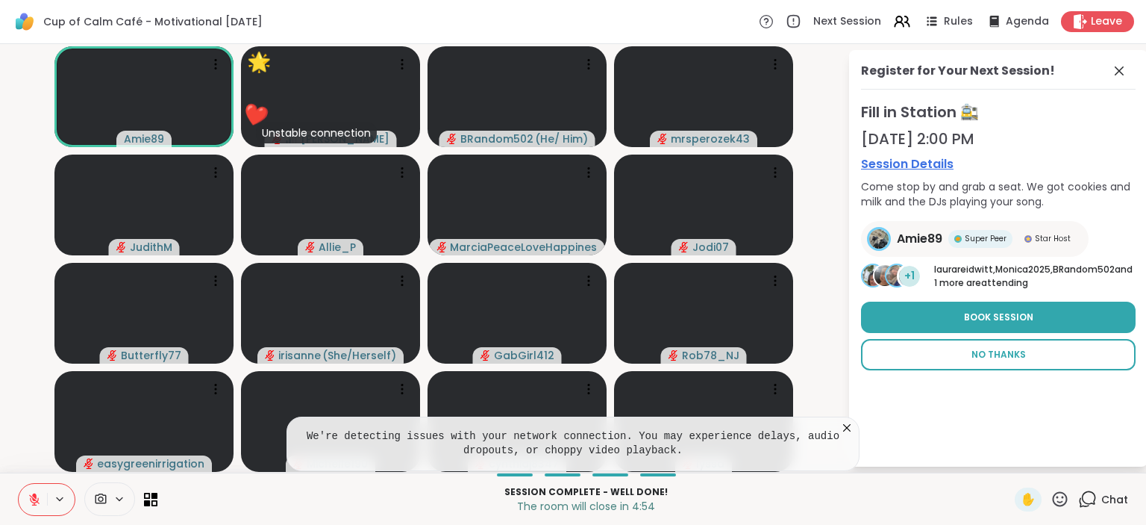
click at [1004, 352] on span "No Thanks" at bounding box center [999, 354] width 54 height 13
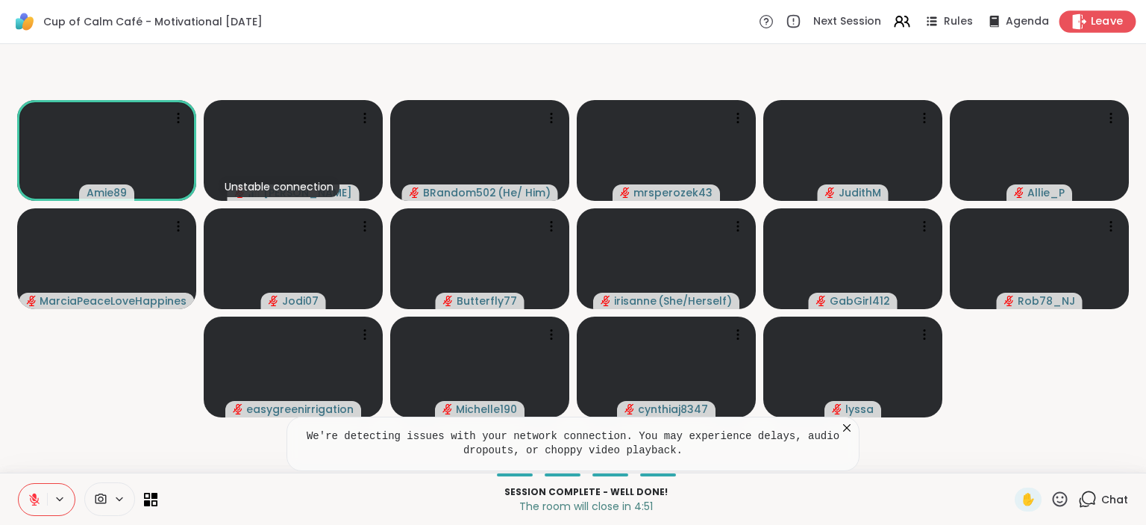
click at [1109, 24] on span "Leave" at bounding box center [1107, 22] width 33 height 16
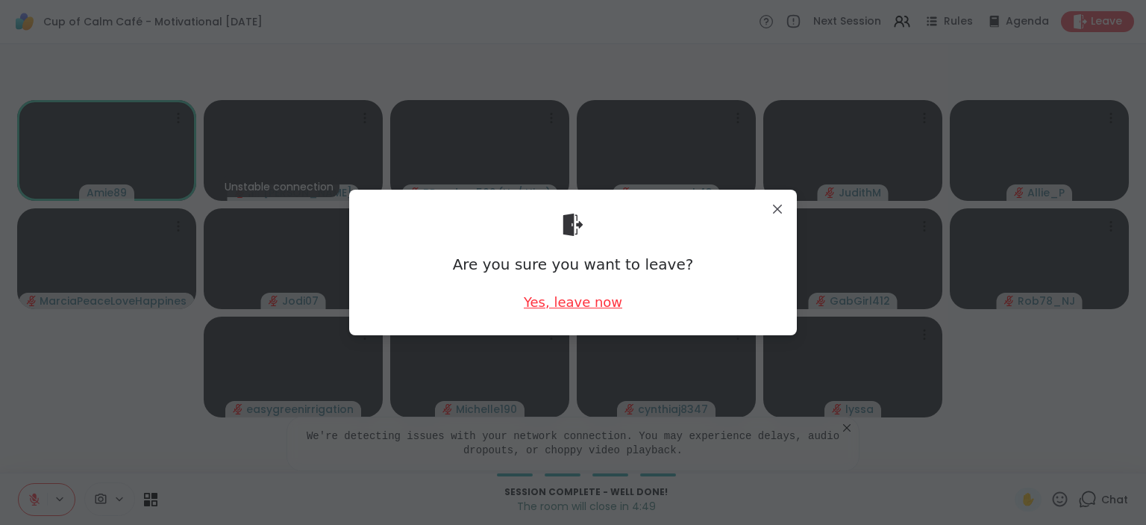
click at [602, 306] on div "Yes, leave now" at bounding box center [573, 302] width 99 height 19
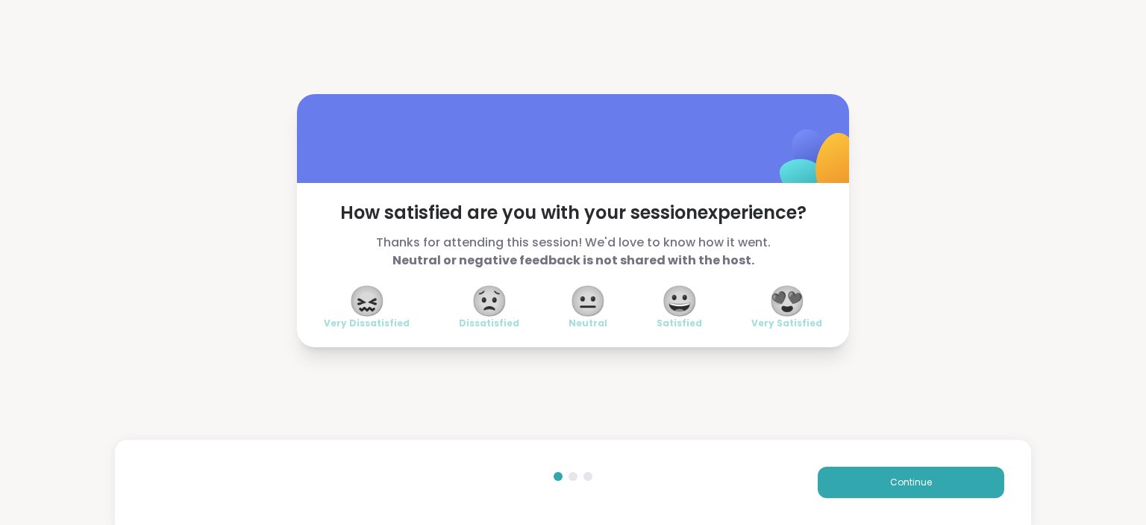
click at [790, 295] on span "😍" at bounding box center [787, 300] width 37 height 27
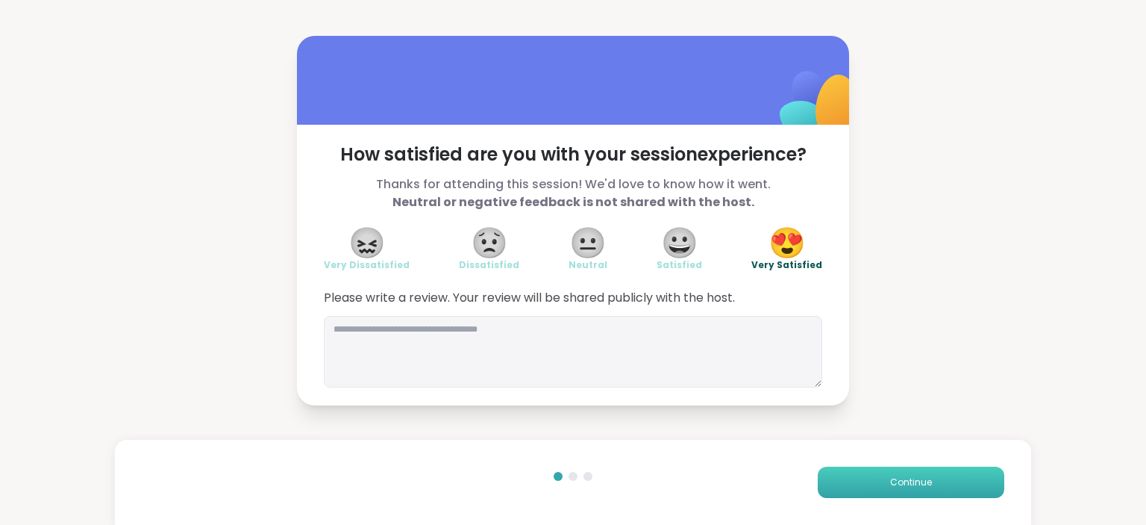
click at [885, 476] on button "Continue" at bounding box center [911, 481] width 187 height 31
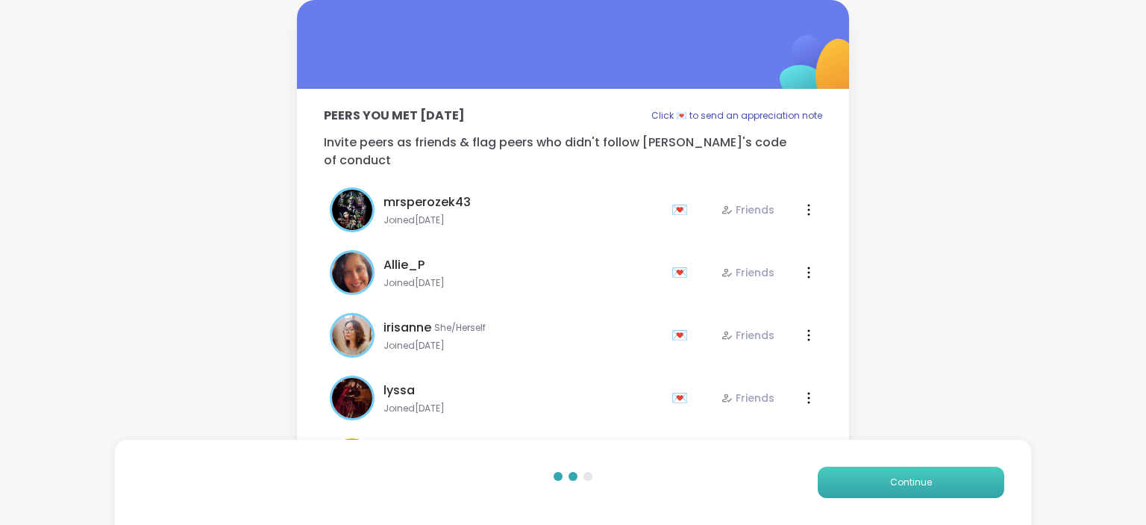
click at [885, 476] on button "Continue" at bounding box center [911, 481] width 187 height 31
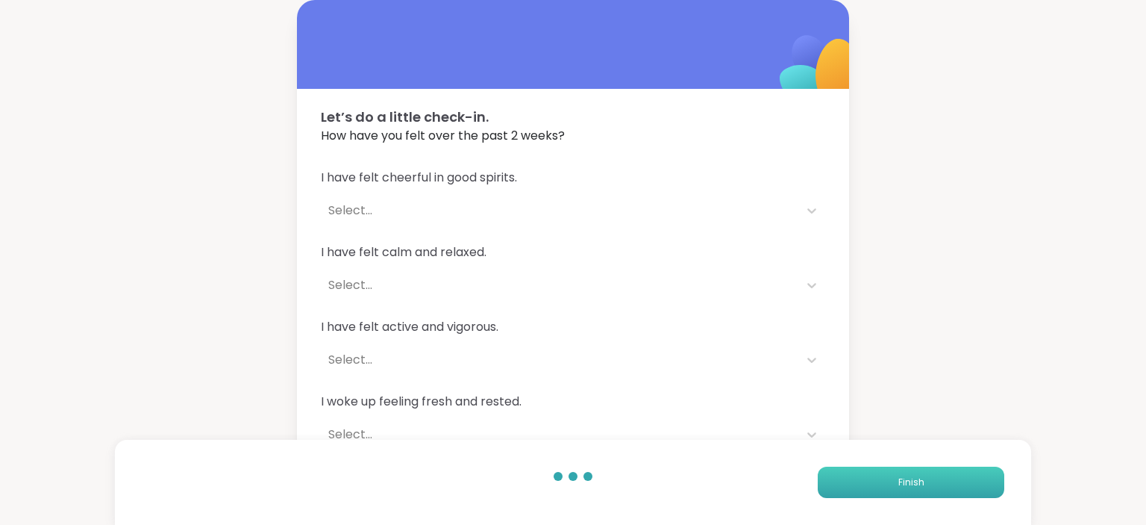
click at [885, 476] on button "Finish" at bounding box center [911, 481] width 187 height 31
